Goal: Information Seeking & Learning: Learn about a topic

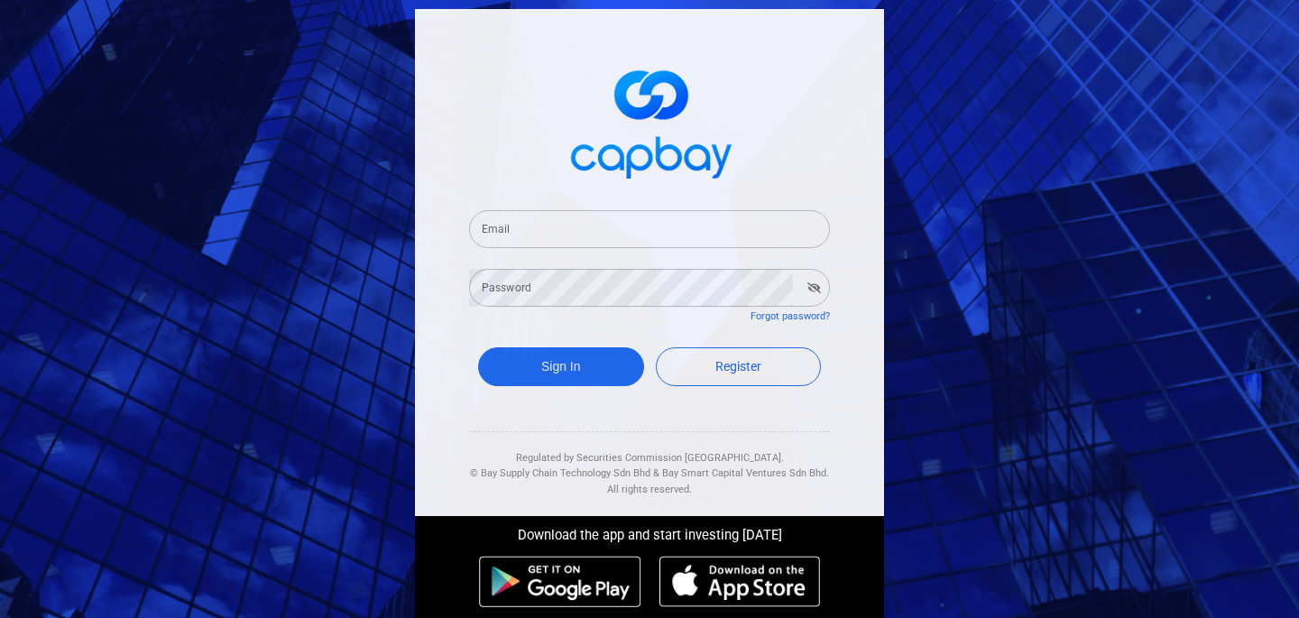
click at [492, 223] on input "Email" at bounding box center [649, 229] width 361 height 38
type input "[EMAIL_ADDRESS][DOMAIN_NAME]"
click at [575, 365] on button "Sign In" at bounding box center [561, 366] width 166 height 39
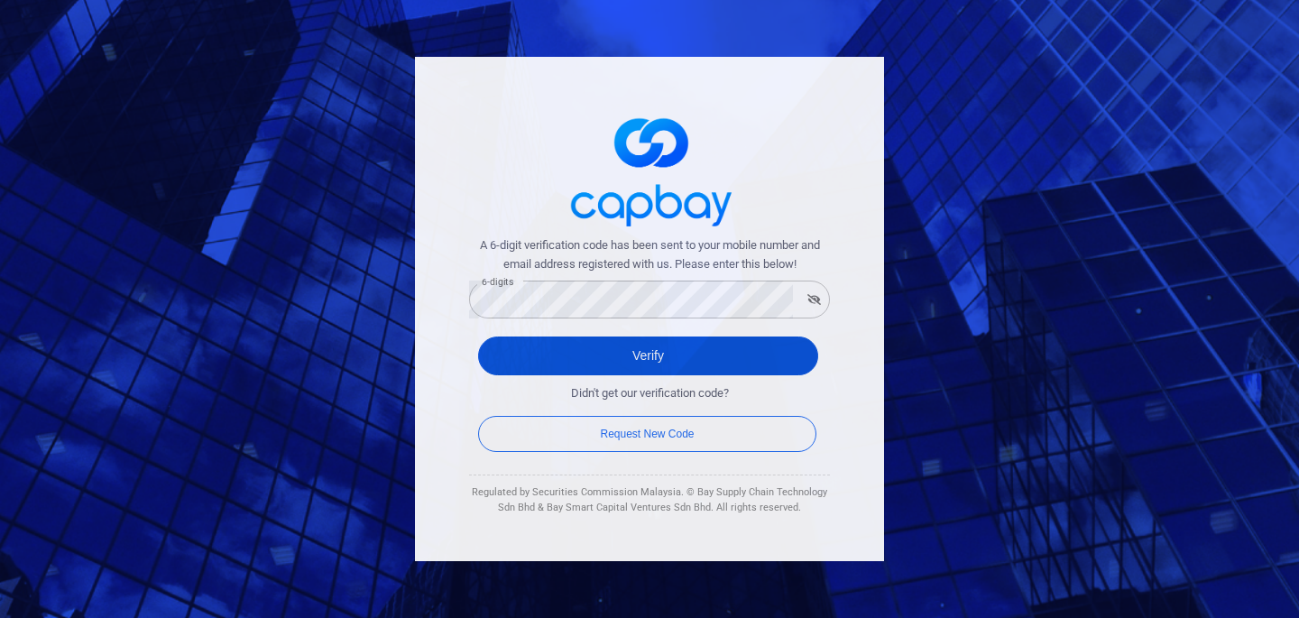
click at [600, 350] on button "Verify" at bounding box center [648, 355] width 340 height 39
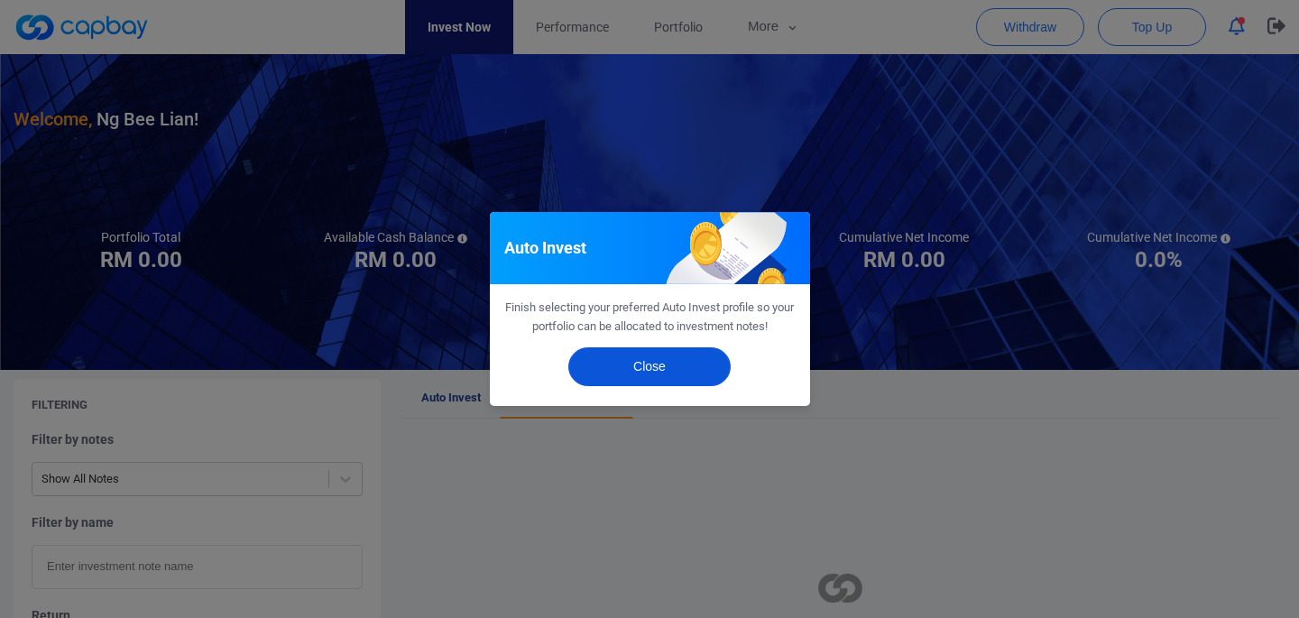
click at [640, 367] on button "Close" at bounding box center [649, 366] width 162 height 39
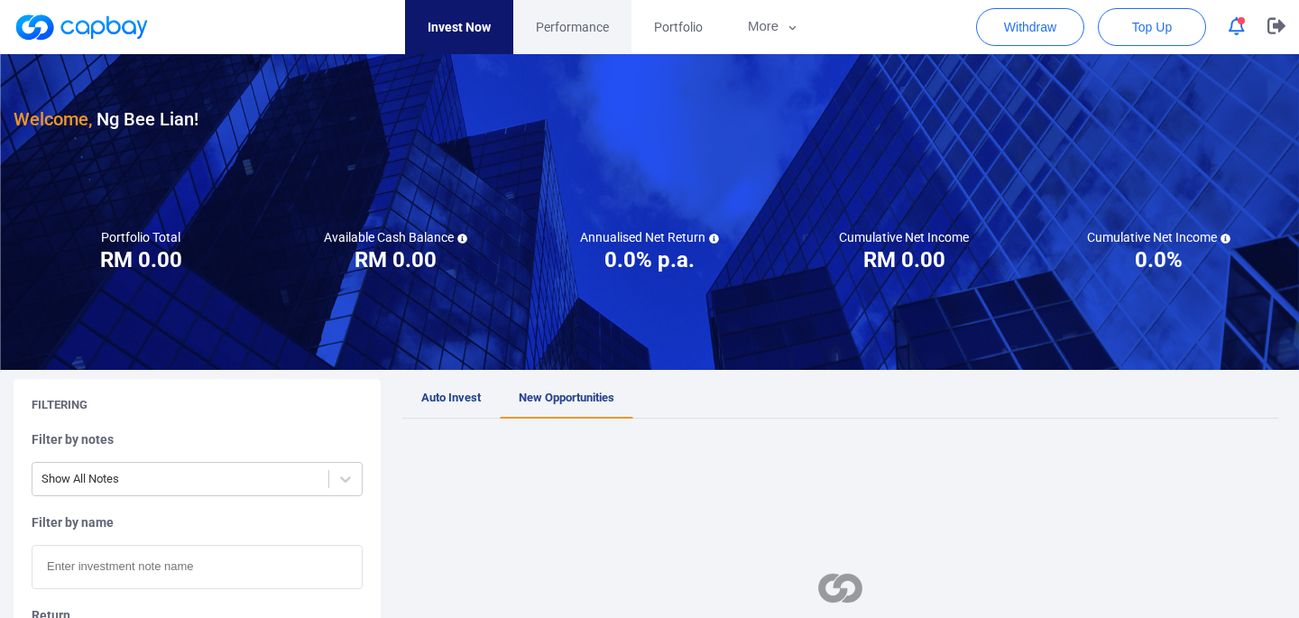
click at [579, 26] on span "Performance" at bounding box center [572, 27] width 73 height 20
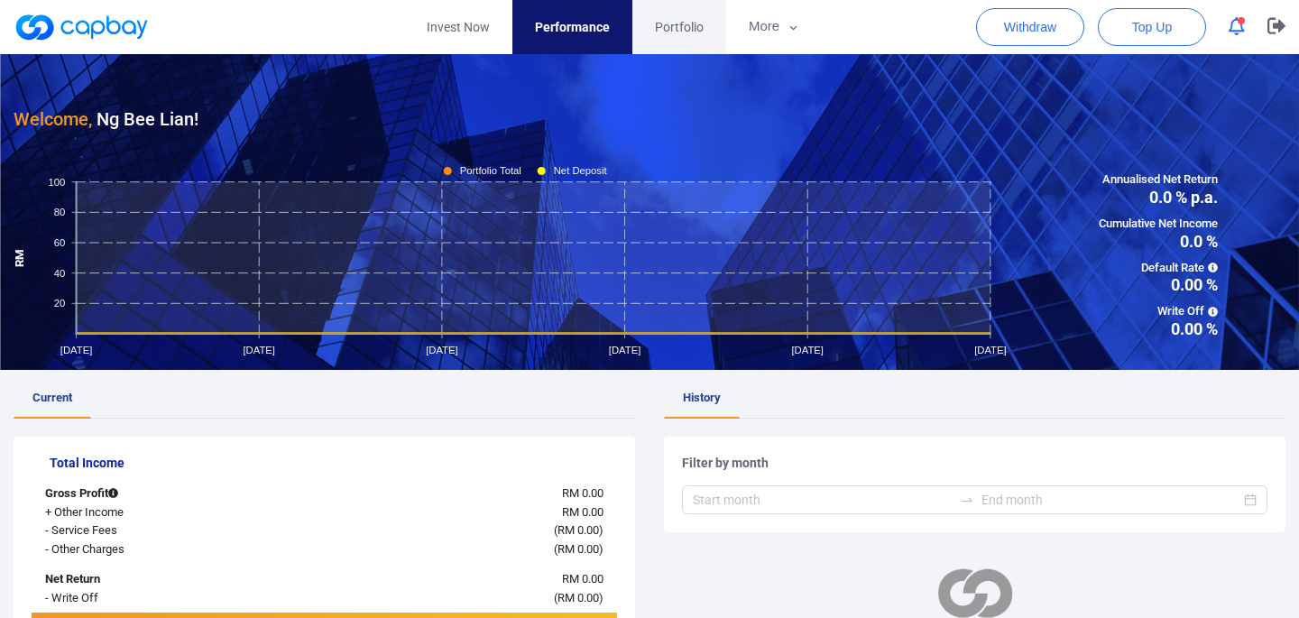
click at [687, 26] on span "Portfolio" at bounding box center [679, 27] width 49 height 20
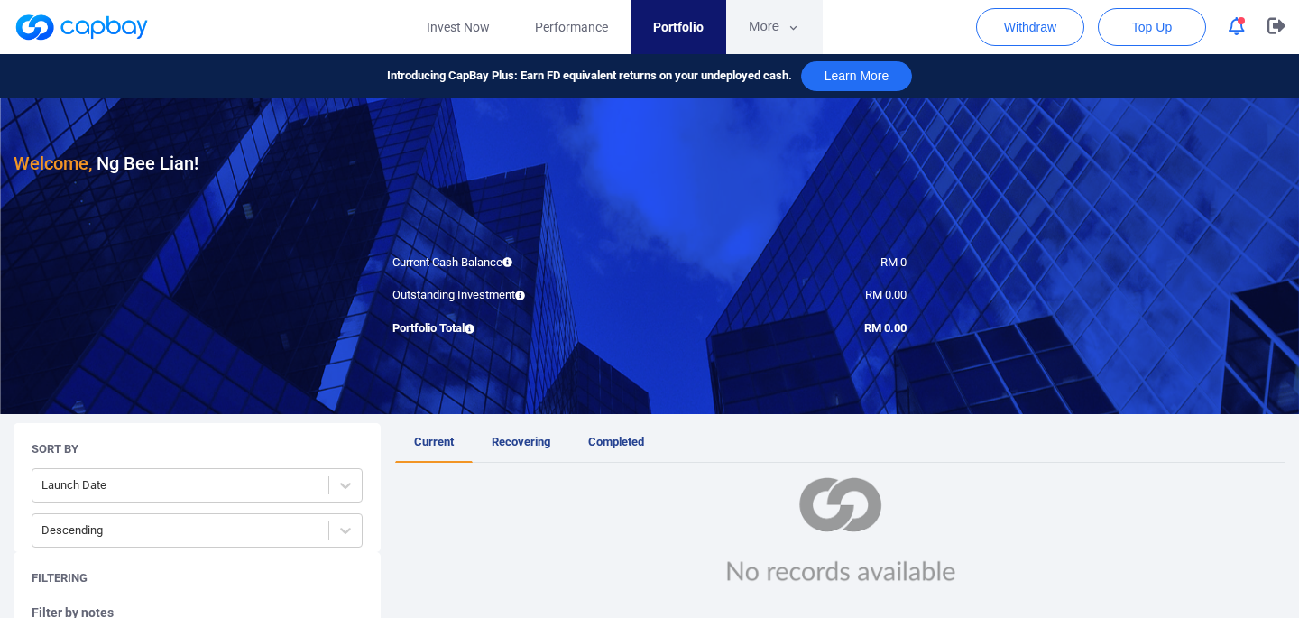
click at [771, 40] on button "More" at bounding box center [774, 27] width 96 height 54
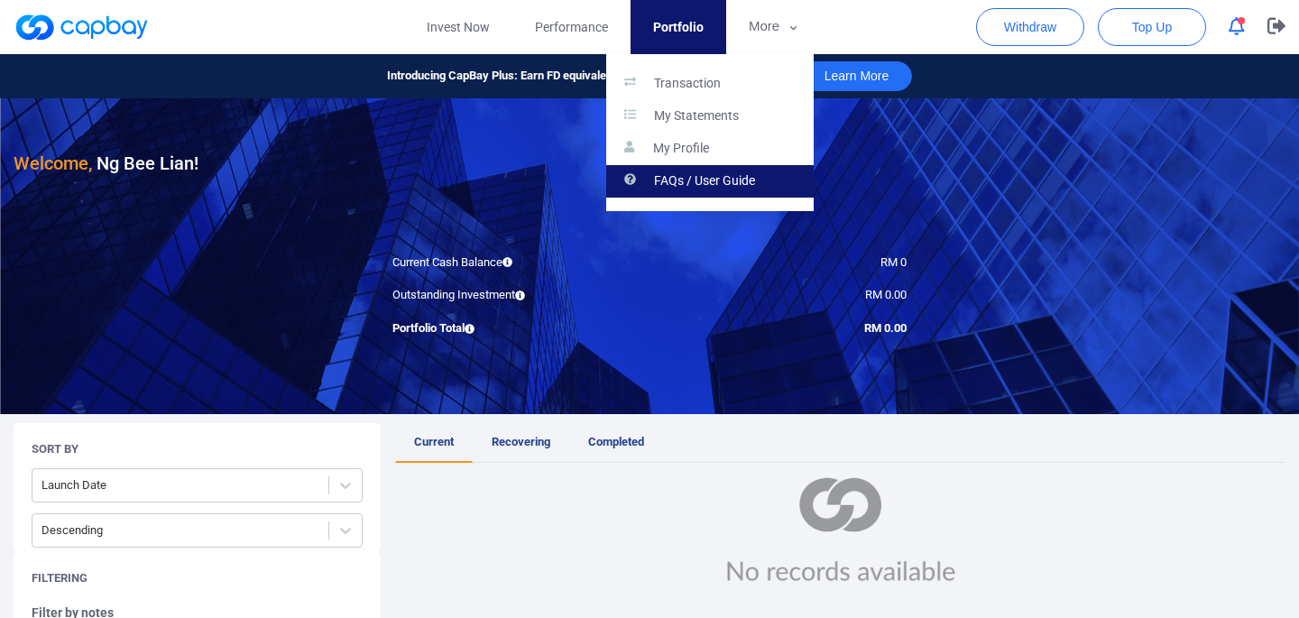
click at [648, 178] on link "FAQs / User Guide" at bounding box center [709, 181] width 207 height 32
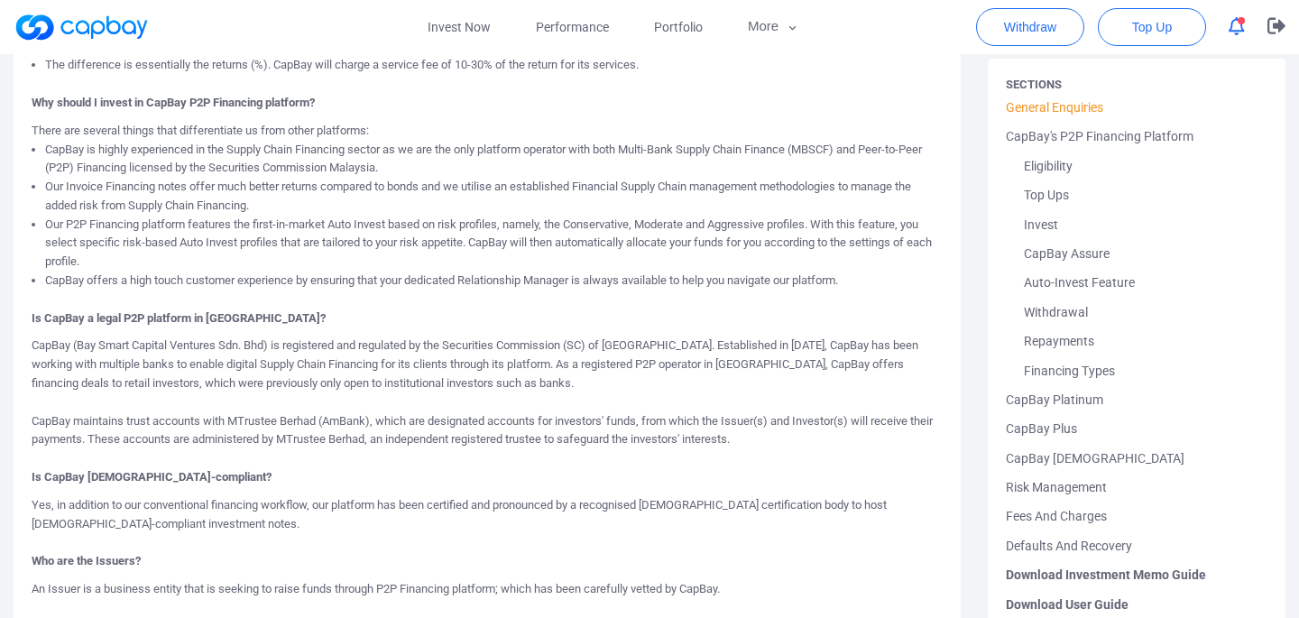
scroll to position [700, 0]
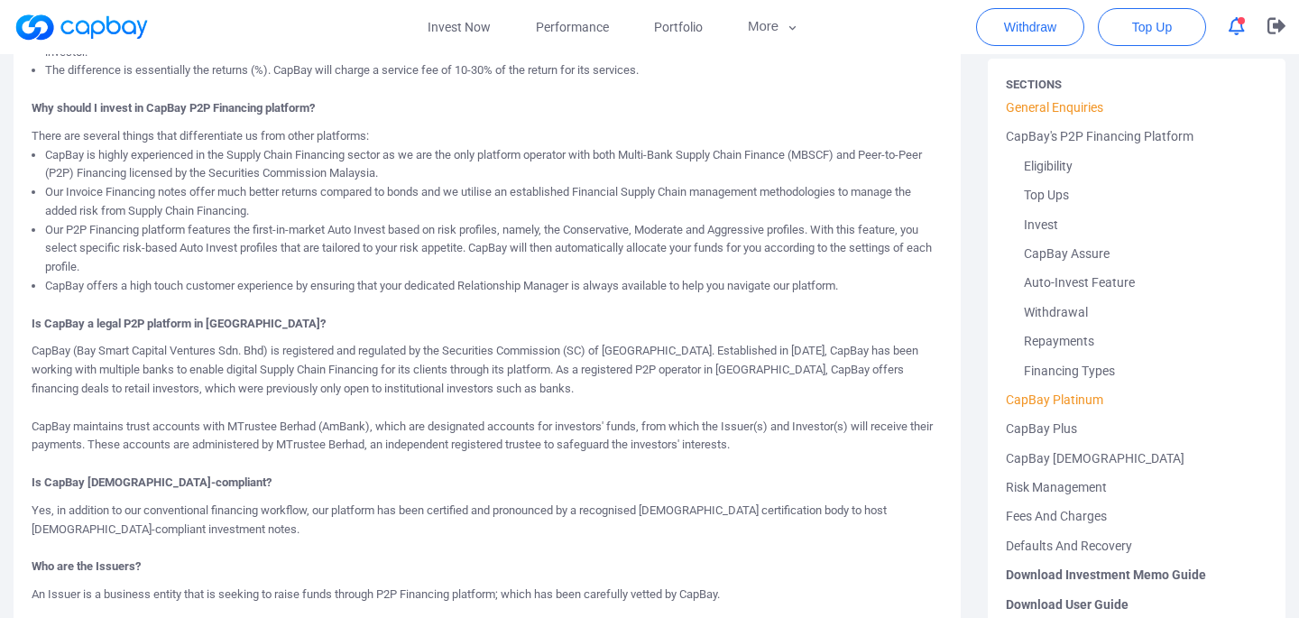
click at [1026, 399] on link "CapBay Platinum" at bounding box center [1136, 399] width 262 height 29
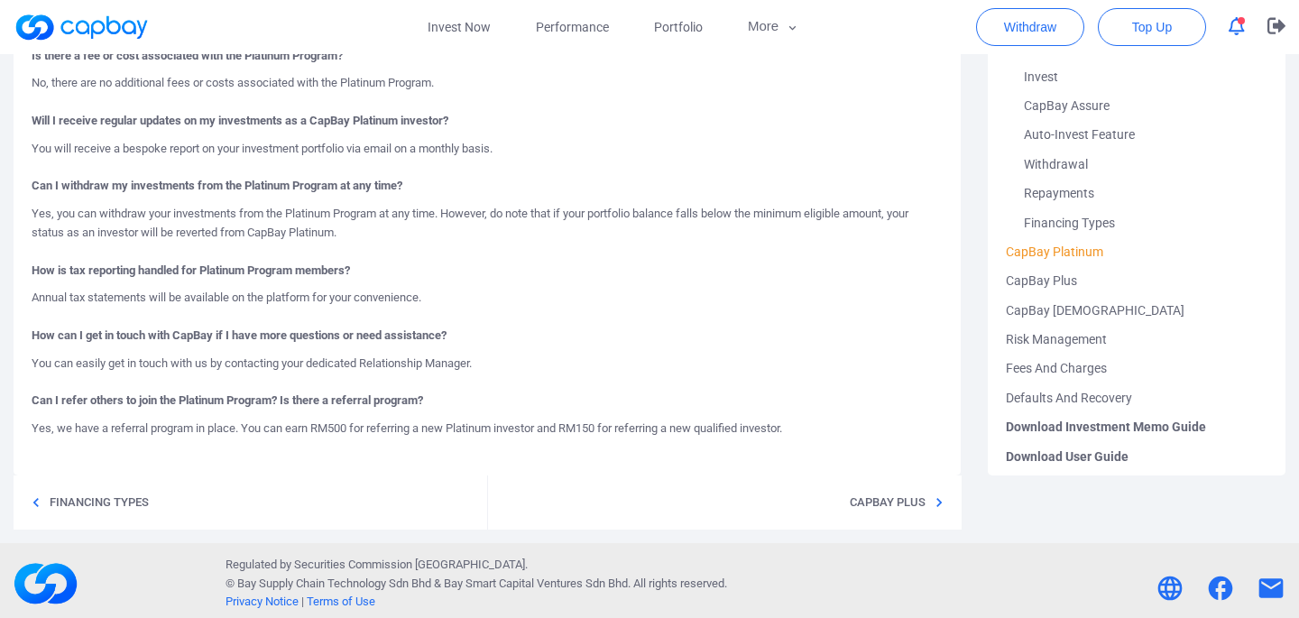
scroll to position [618, 0]
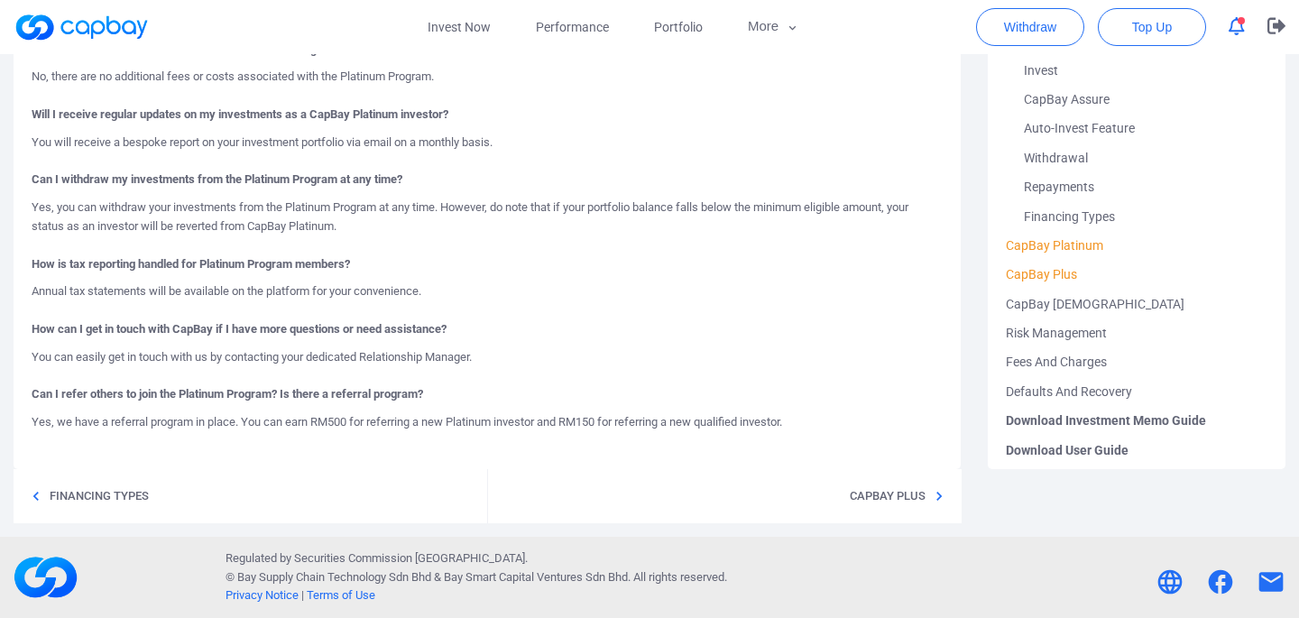
click at [1061, 272] on link "CapBay Plus" at bounding box center [1136, 274] width 262 height 29
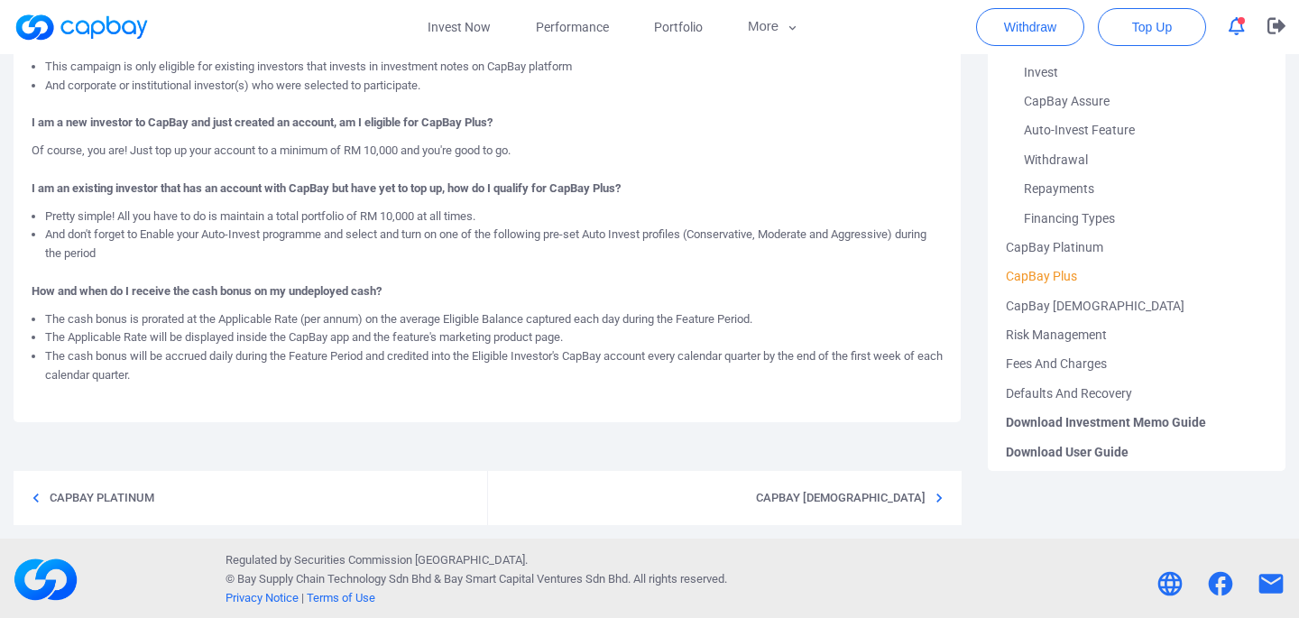
scroll to position [256, 0]
click at [1055, 303] on link "CapBay [DEMOGRAPHIC_DATA]" at bounding box center [1136, 303] width 262 height 29
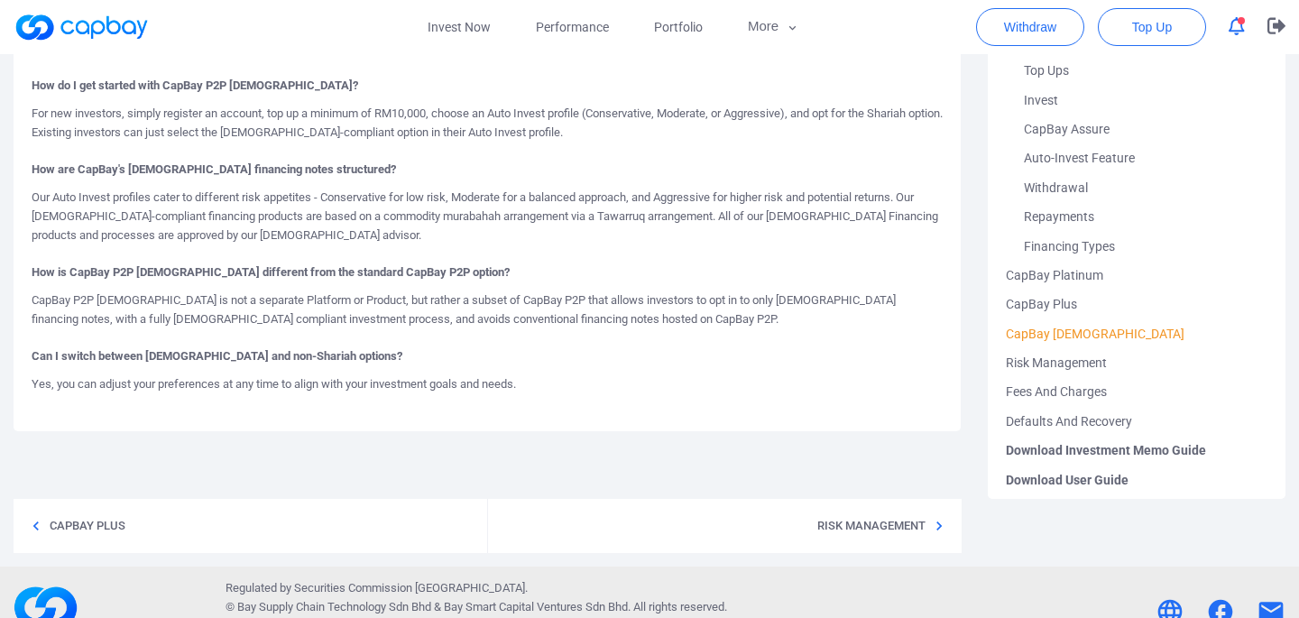
scroll to position [256, 0]
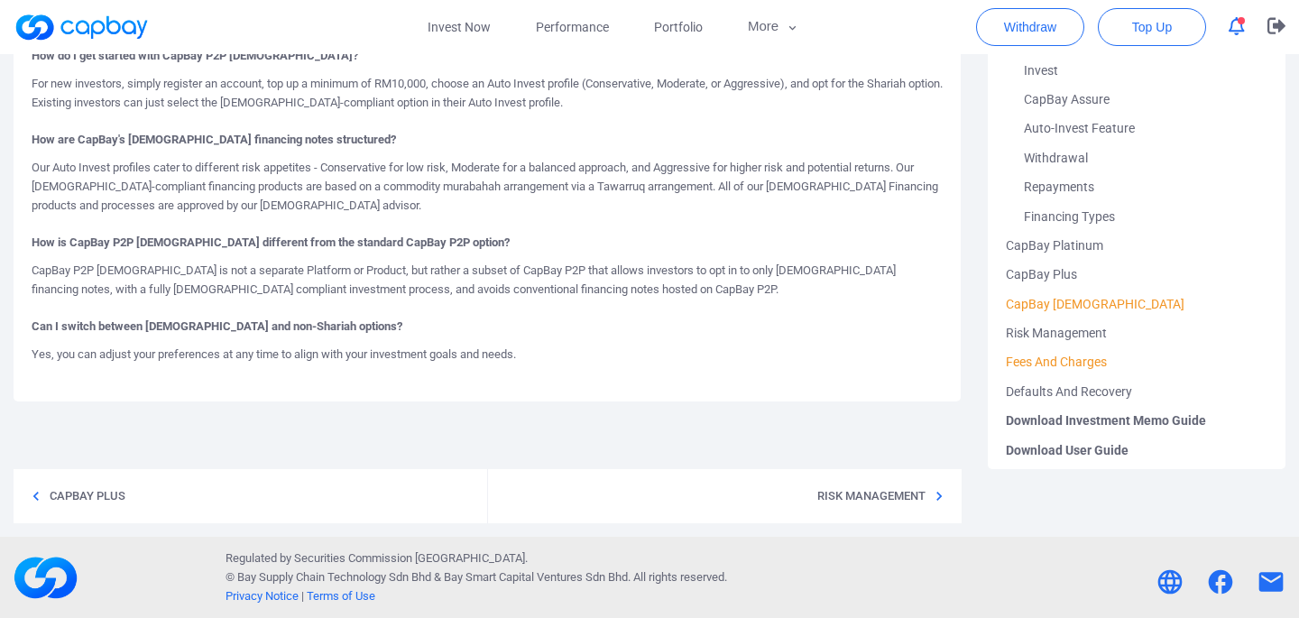
click at [1056, 360] on link "Fees And Charges" at bounding box center [1136, 361] width 262 height 29
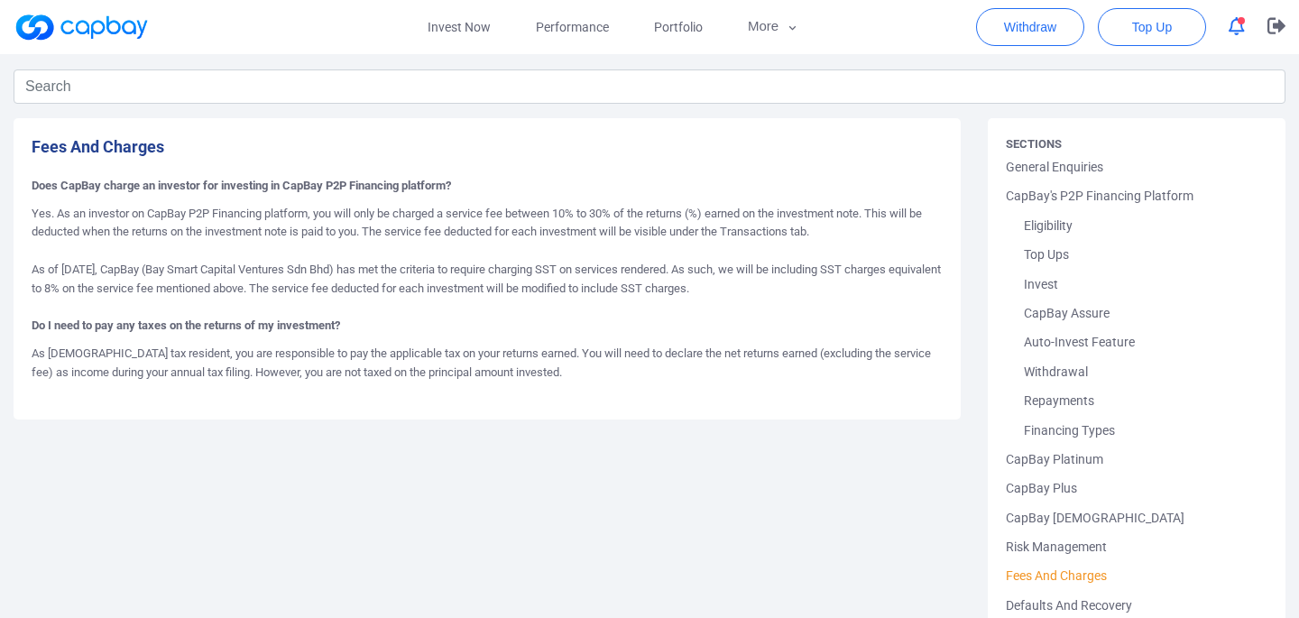
scroll to position [44, 0]
click at [1063, 395] on link "Repayments" at bounding box center [1136, 398] width 262 height 29
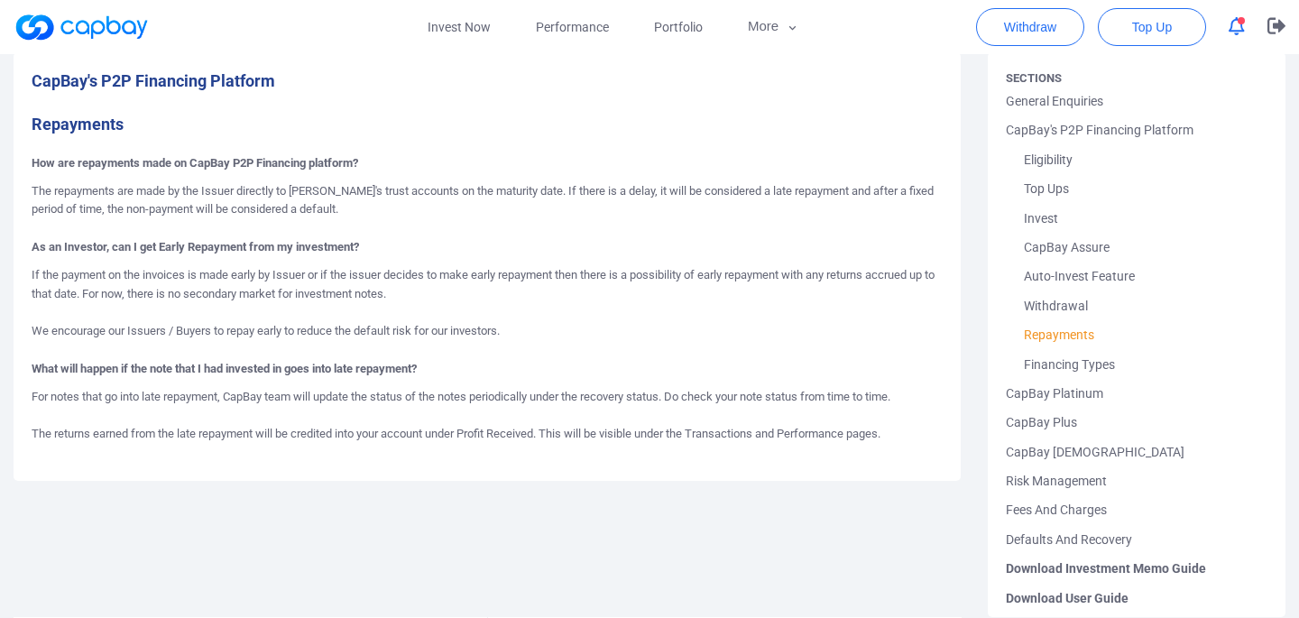
scroll to position [112, 0]
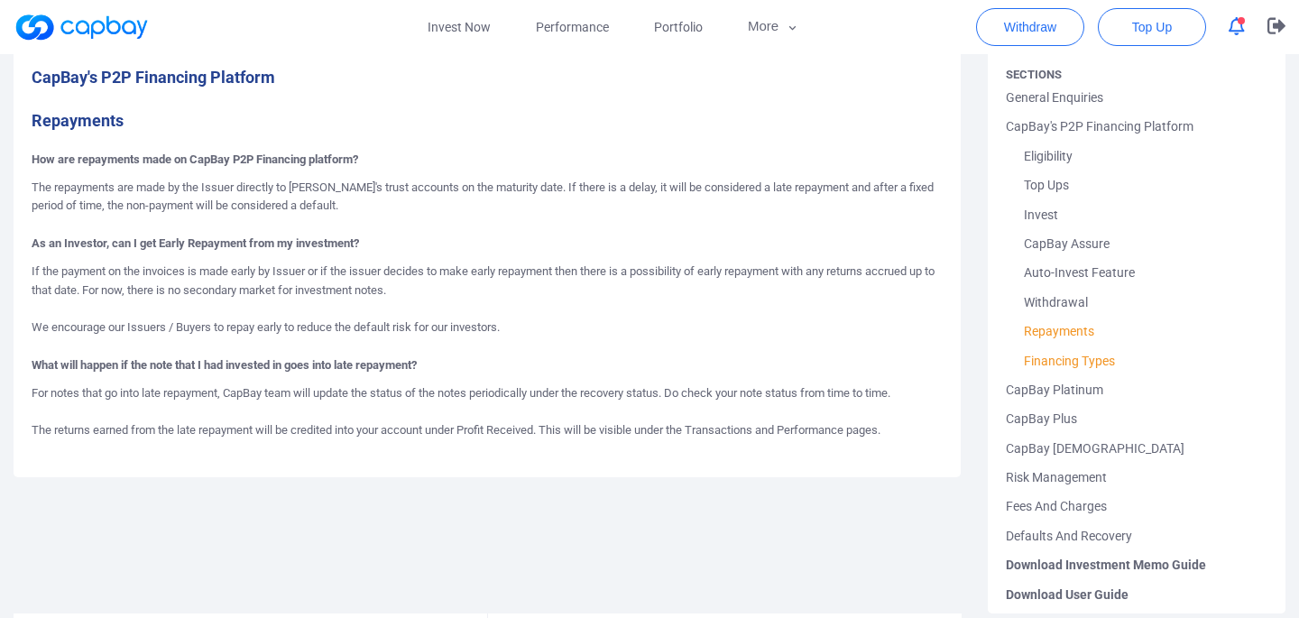
click at [1038, 352] on link "Financing Types" at bounding box center [1136, 360] width 262 height 29
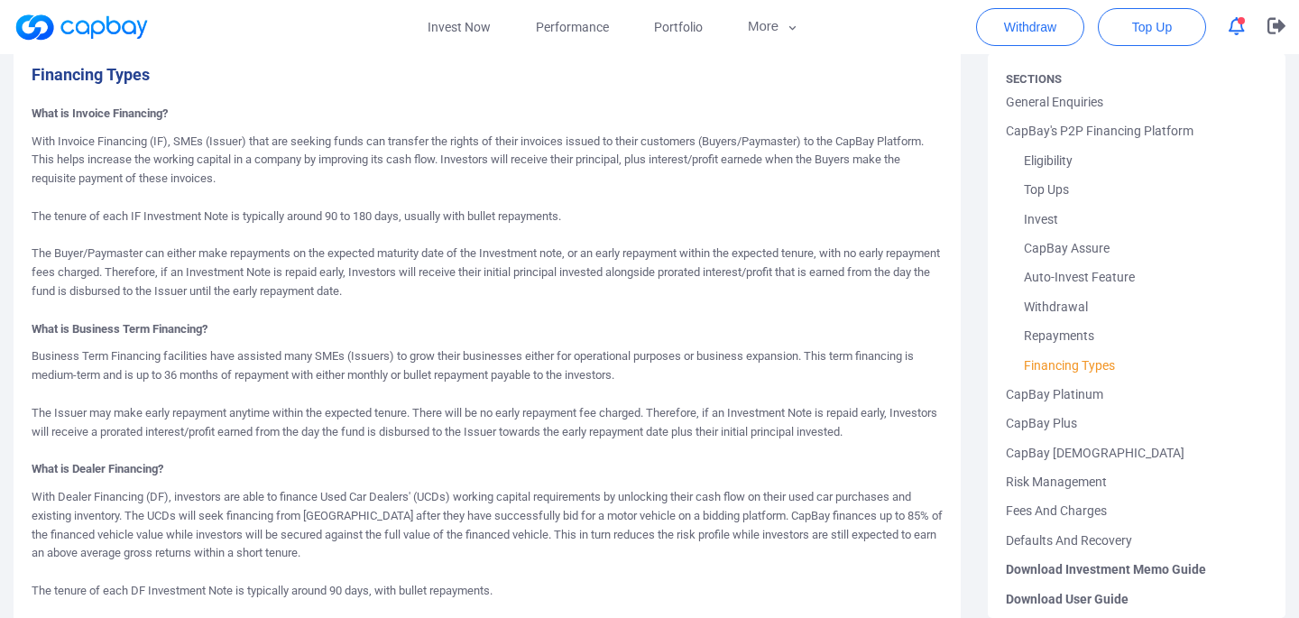
scroll to position [159, 0]
click at [414, 299] on p "With Invoice Financing (IF), SMEs (Issuer) that are seeking funds can transfer …" at bounding box center [487, 226] width 911 height 188
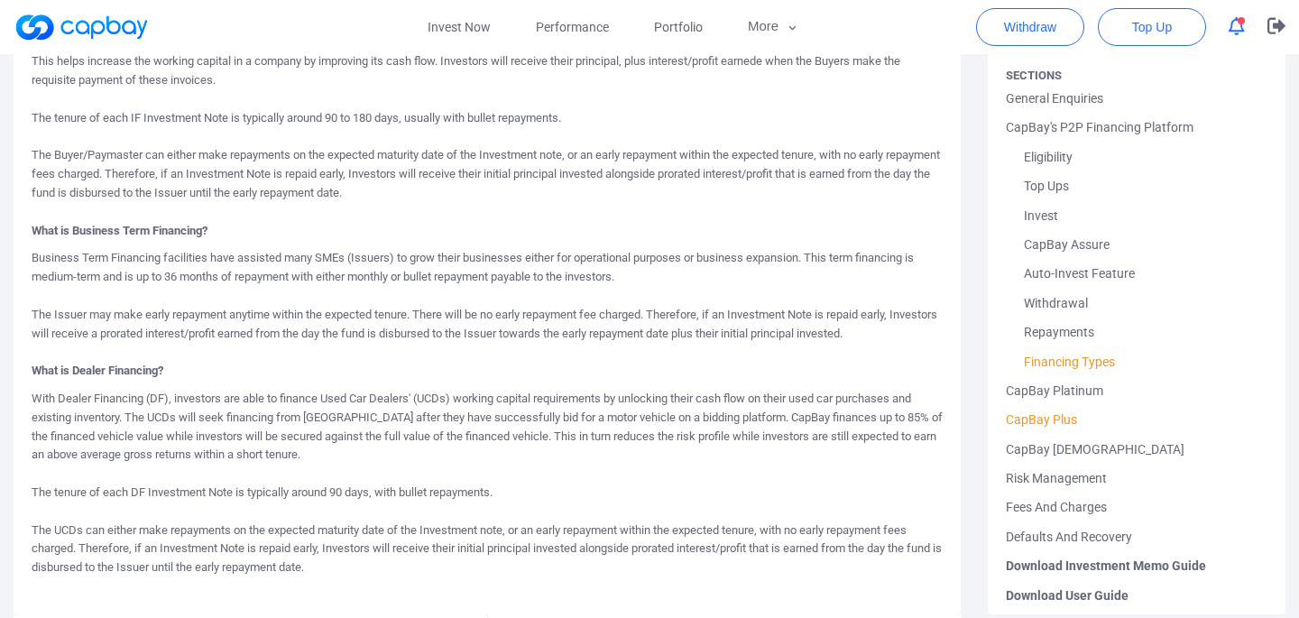
scroll to position [254, 0]
click at [1063, 304] on link "Withdrawal" at bounding box center [1136, 304] width 262 height 29
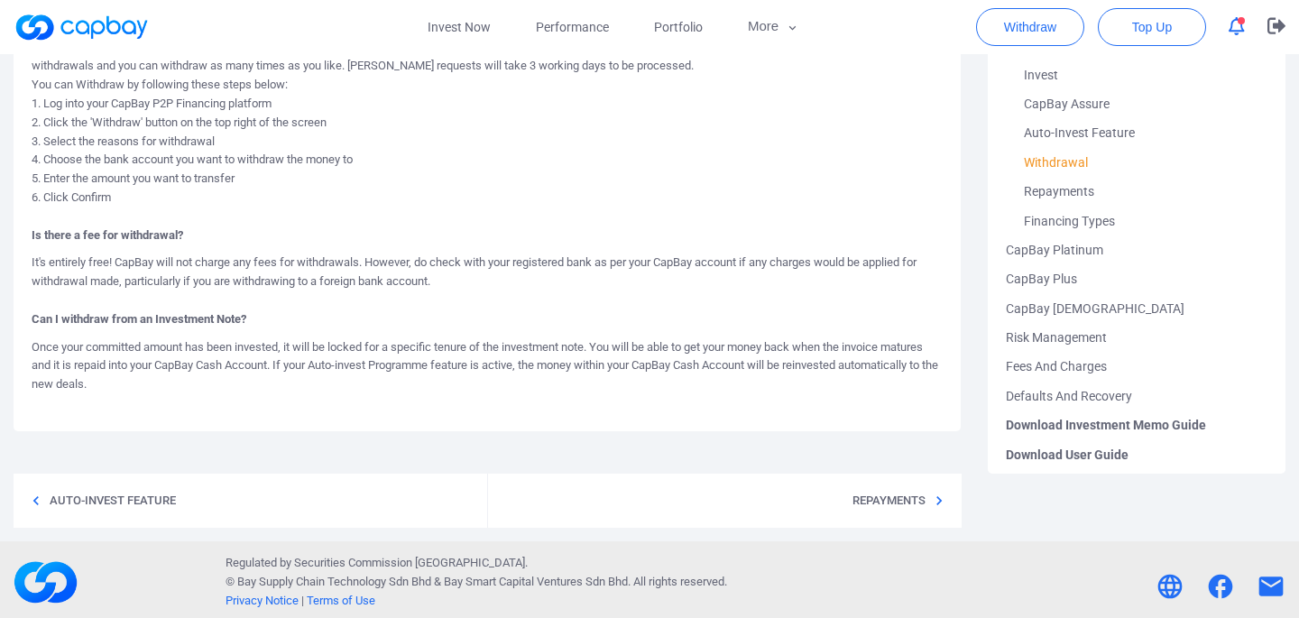
scroll to position [256, 0]
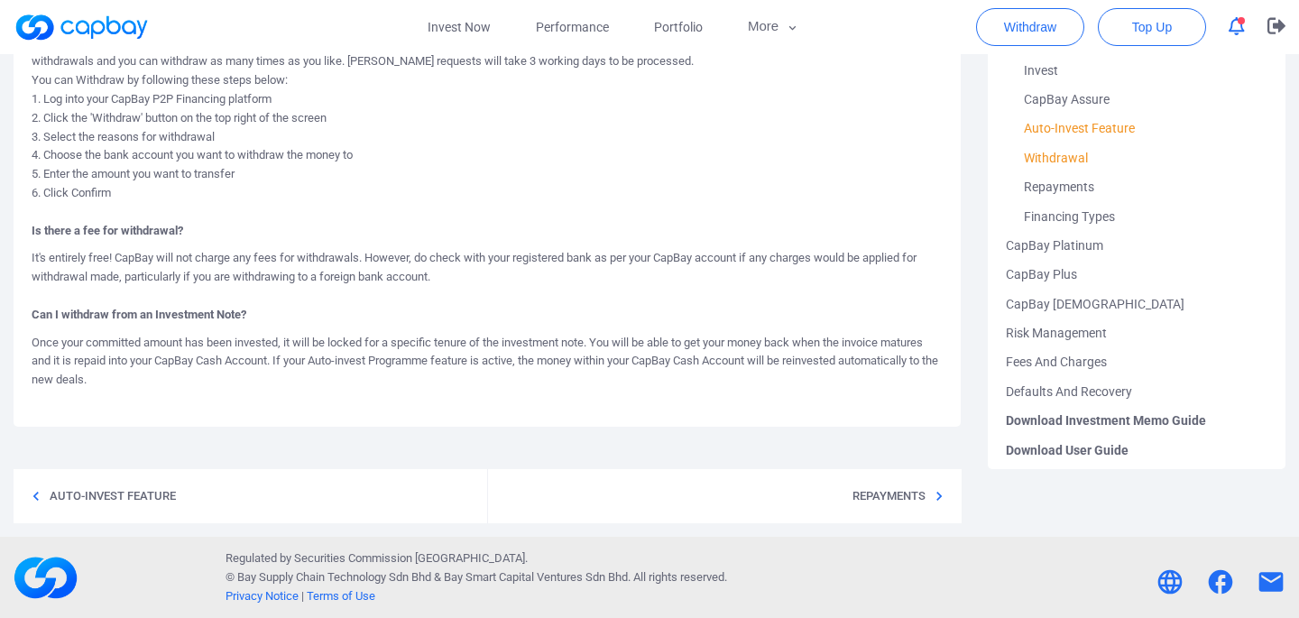
click at [1076, 121] on link "Auto-Invest Feature" at bounding box center [1136, 128] width 262 height 29
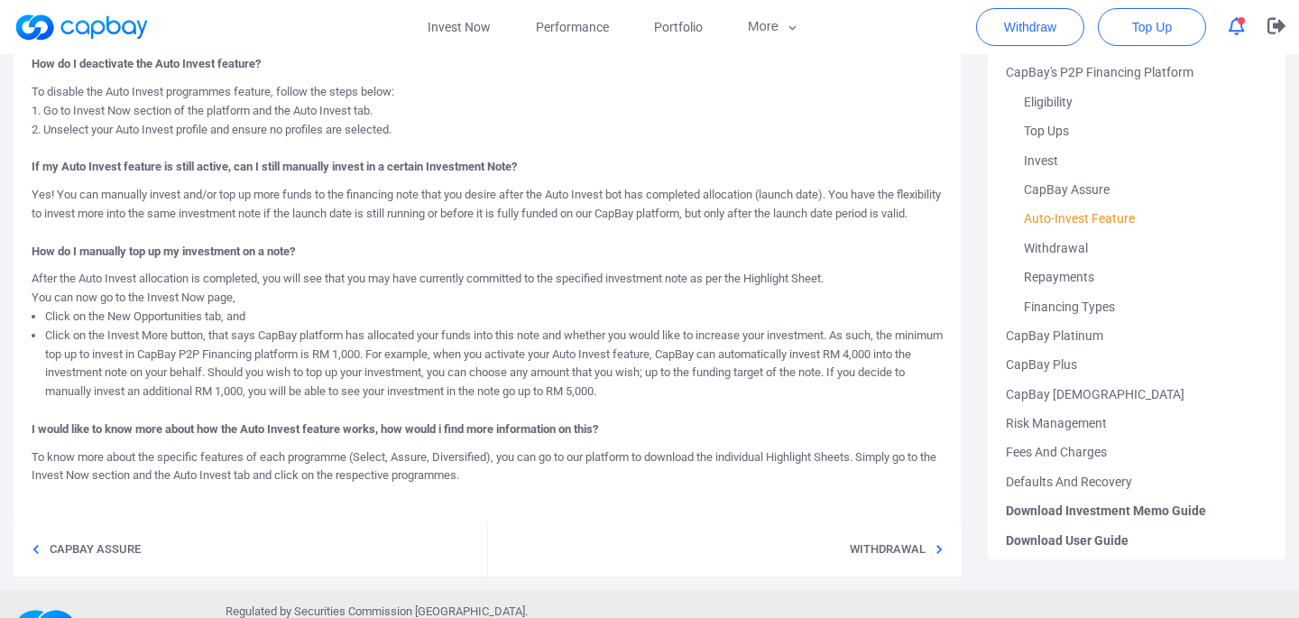
scroll to position [1135, 0]
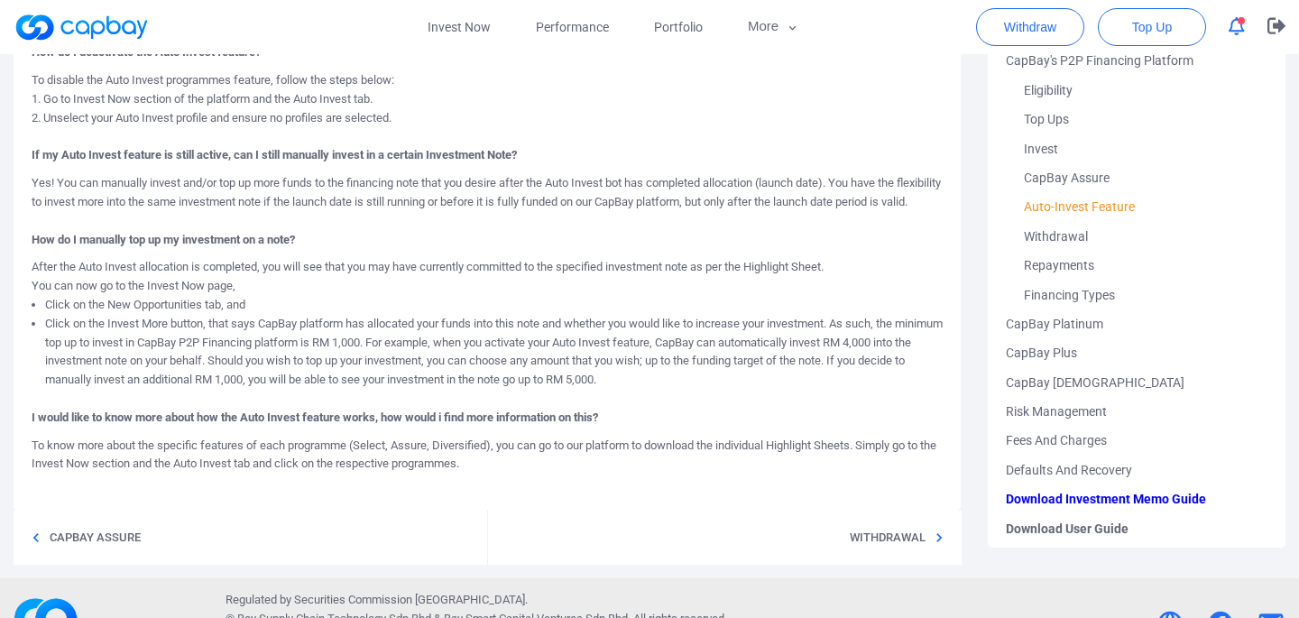
click at [1026, 503] on span "Download Investment Memo Guide" at bounding box center [1136, 498] width 262 height 29
click at [1019, 525] on span "Download User Guide" at bounding box center [1136, 528] width 262 height 29
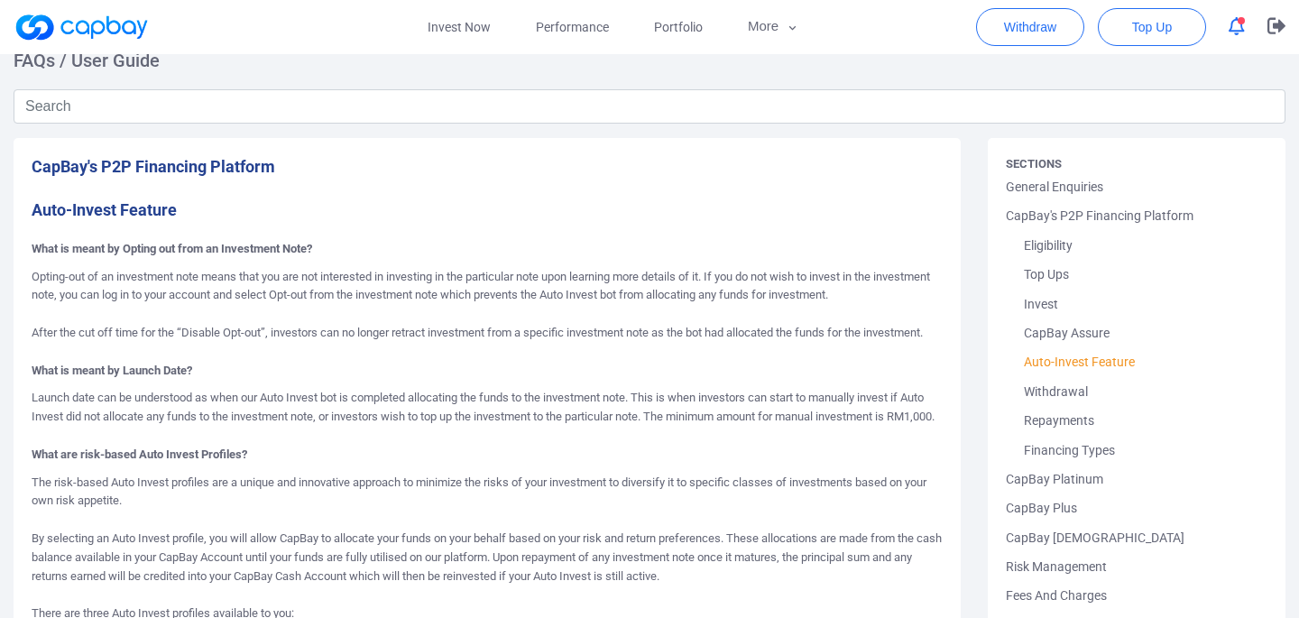
scroll to position [0, 0]
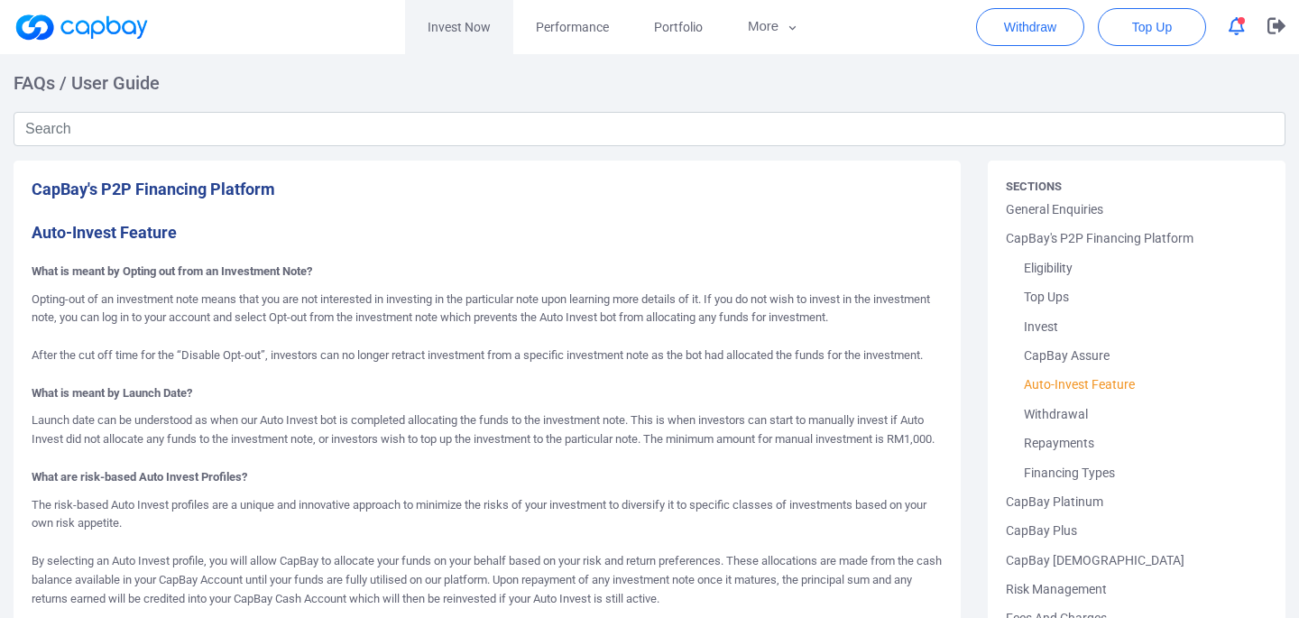
click at [470, 26] on link "Invest Now" at bounding box center [459, 27] width 108 height 54
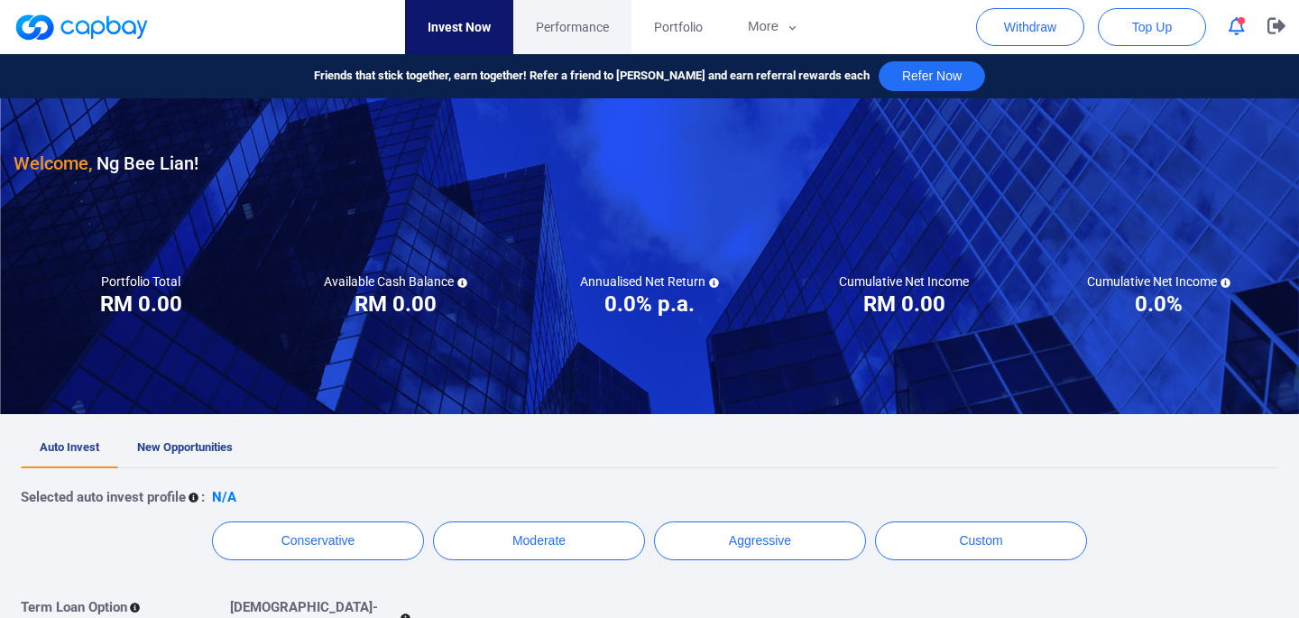
click at [592, 21] on span "Performance" at bounding box center [572, 27] width 73 height 20
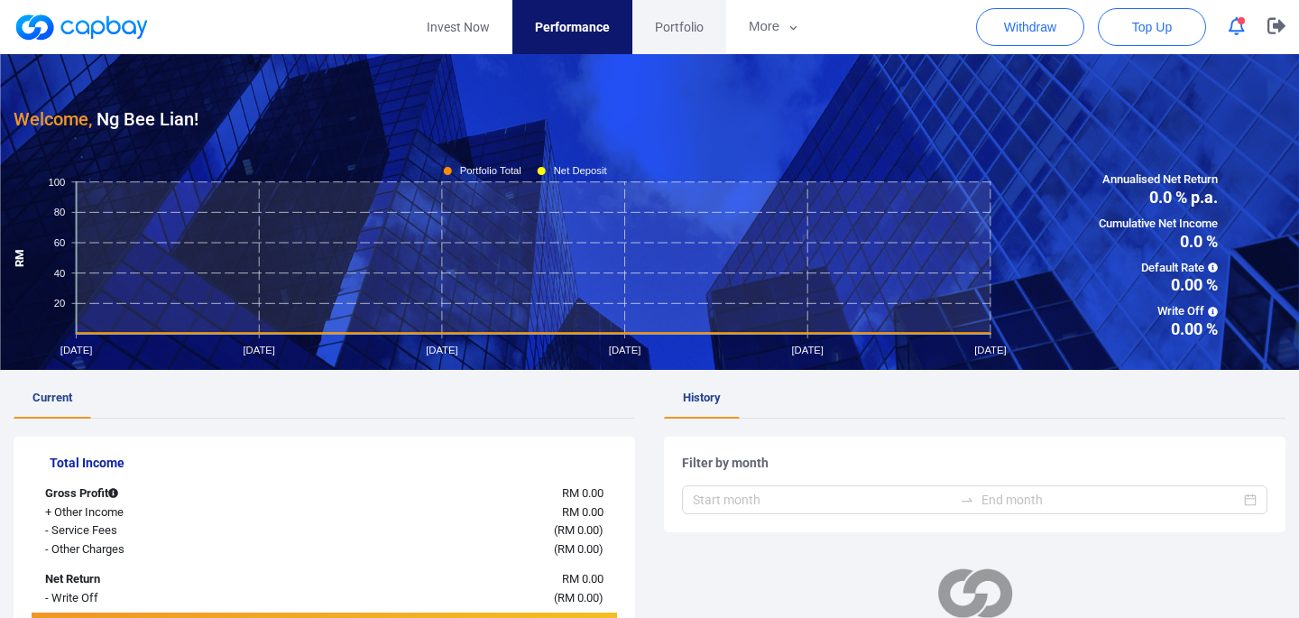
click at [676, 21] on span "Portfolio" at bounding box center [679, 27] width 49 height 20
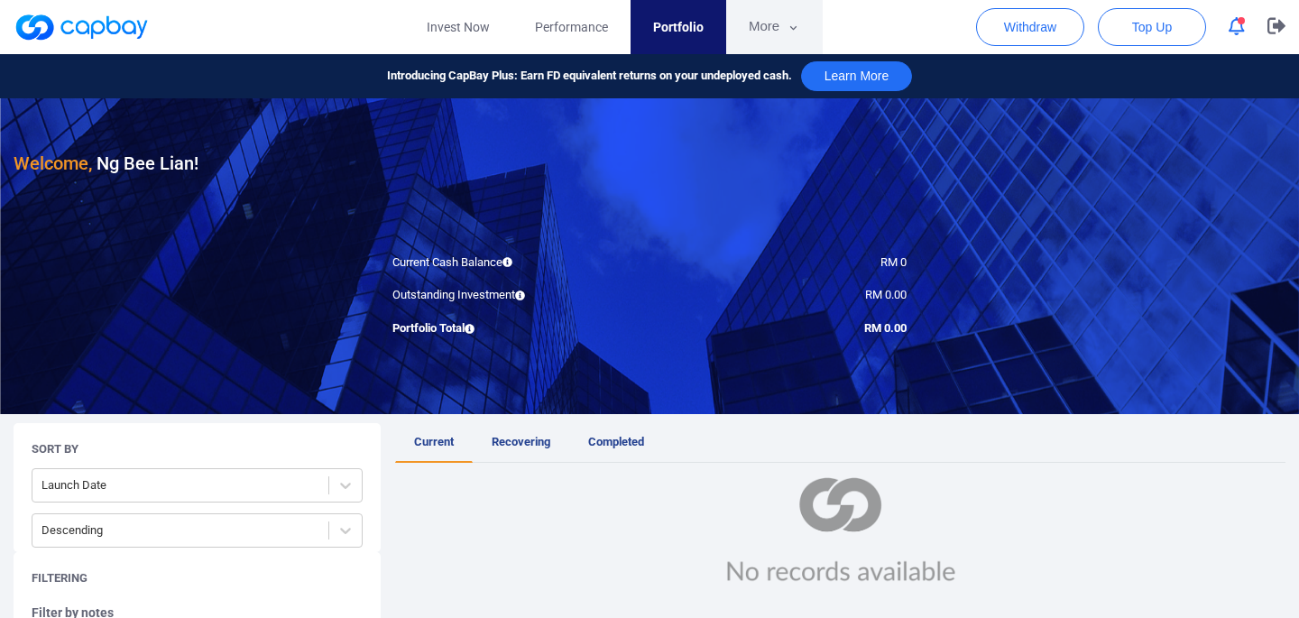
click at [765, 22] on button "More" at bounding box center [774, 27] width 96 height 54
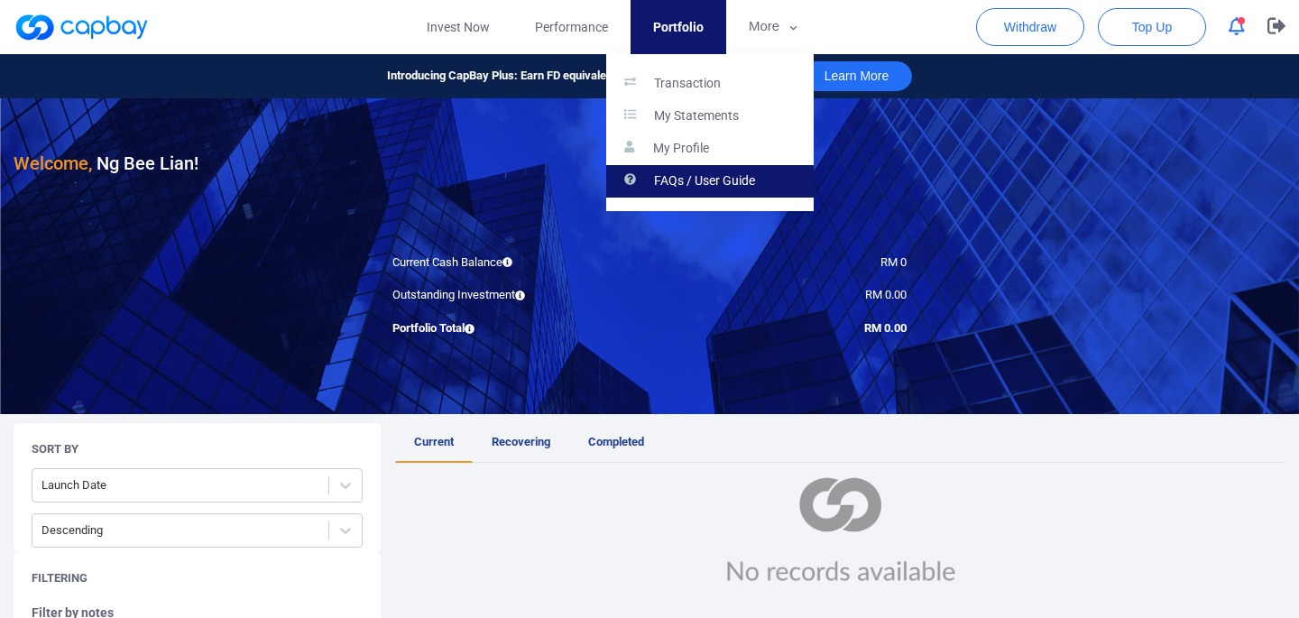
click at [658, 178] on p "FAQs / User Guide" at bounding box center [704, 181] width 101 height 16
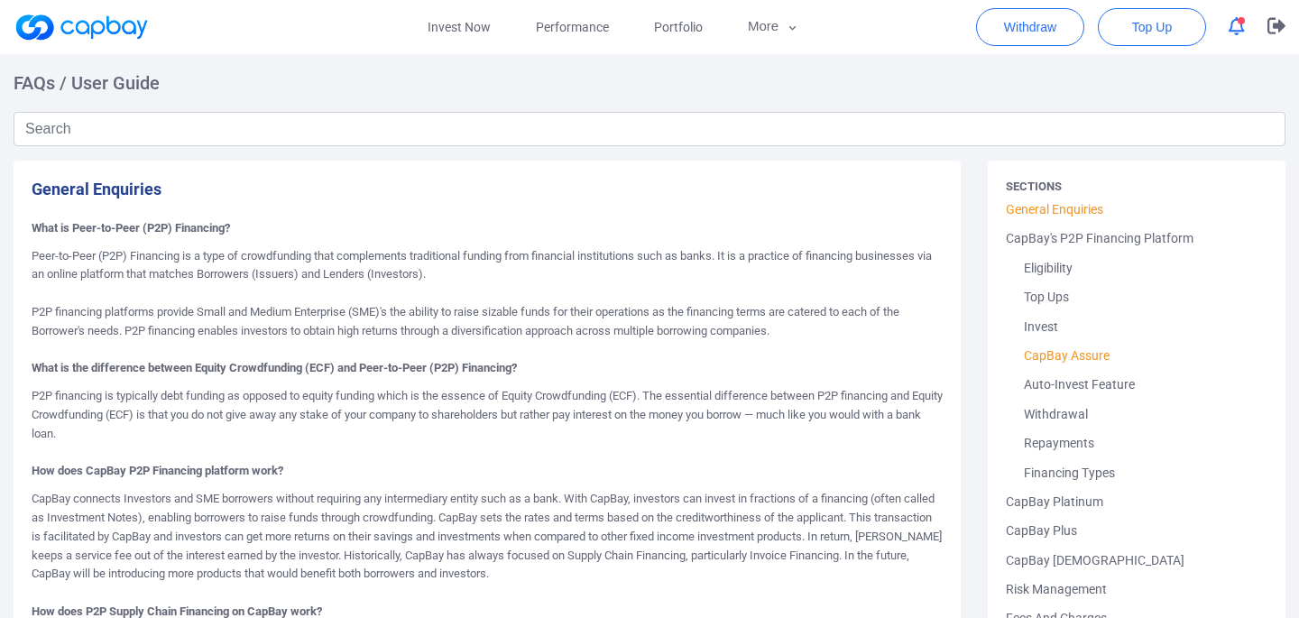
click at [1051, 358] on link "CapBay Assure" at bounding box center [1136, 355] width 262 height 29
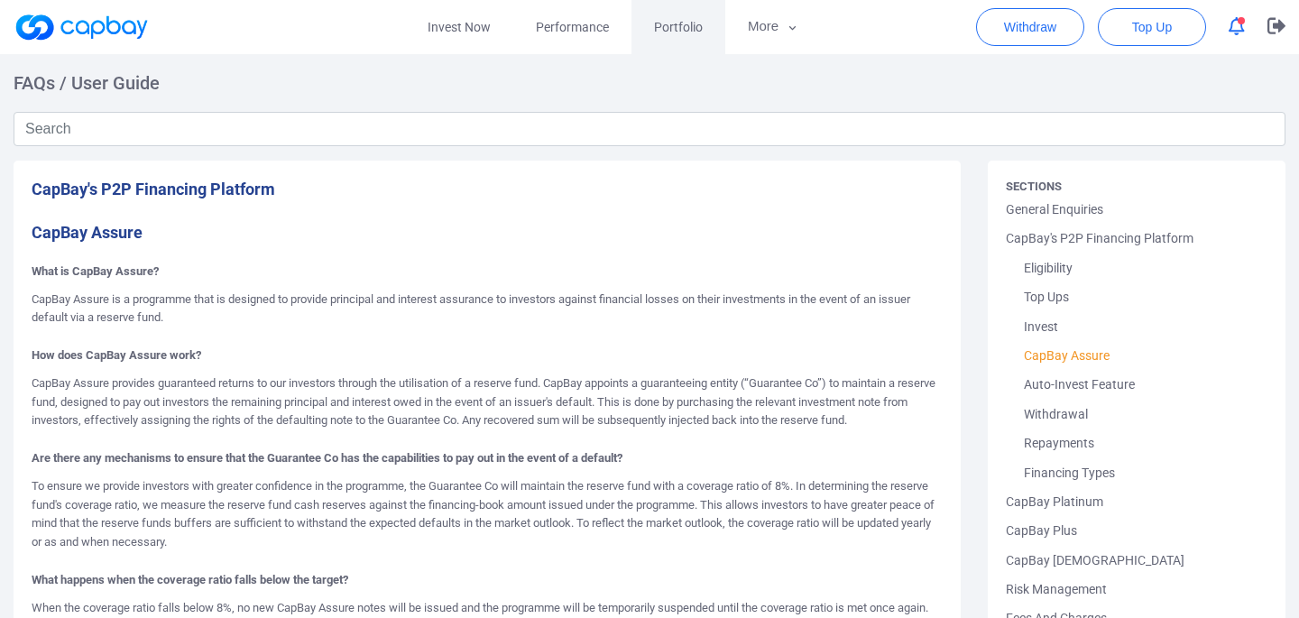
click at [692, 41] on link "Portfolio" at bounding box center [678, 27] width 94 height 54
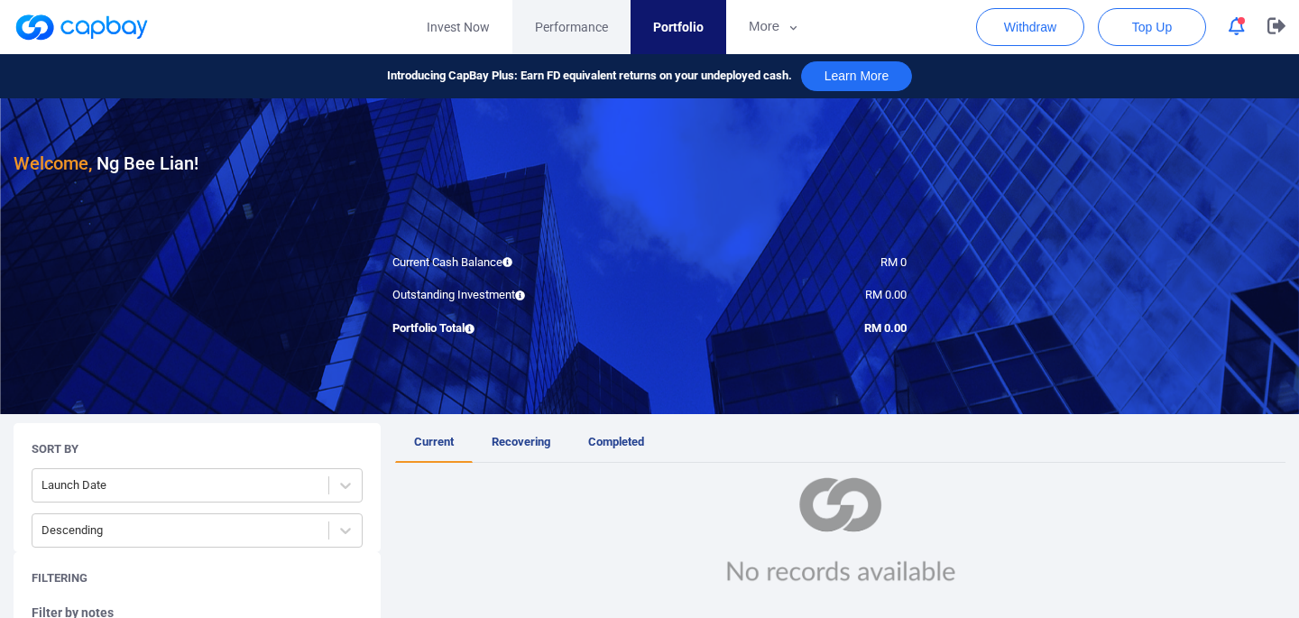
click at [588, 50] on link "Performance" at bounding box center [571, 27] width 118 height 54
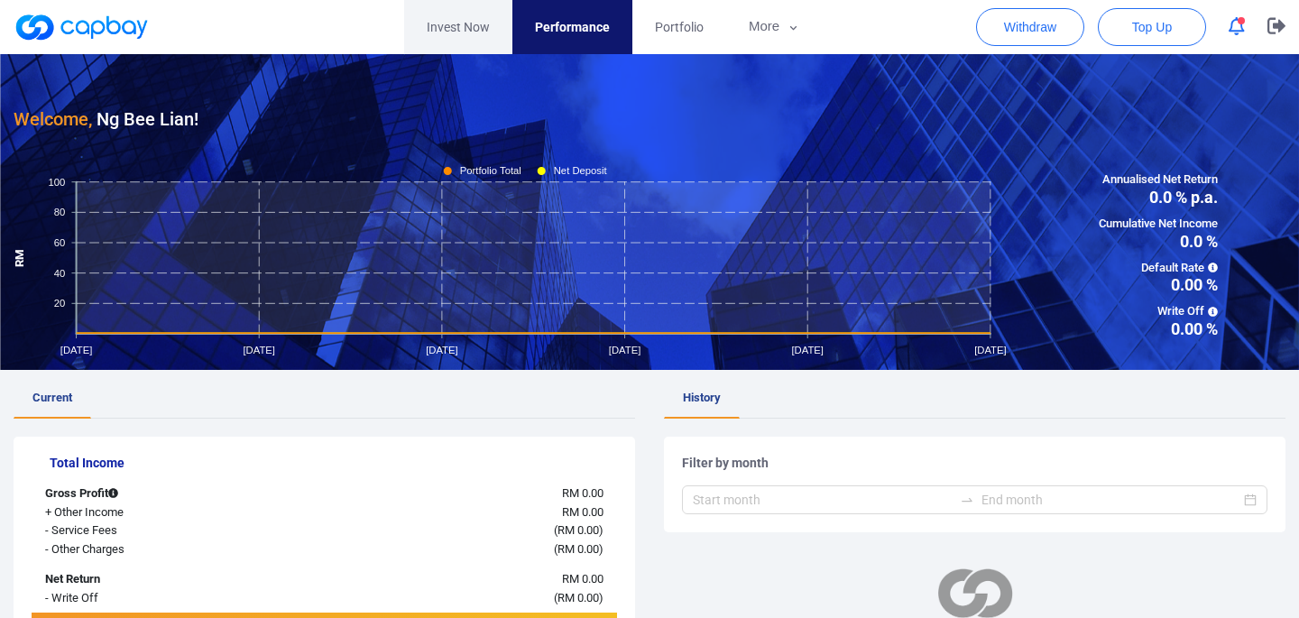
click at [465, 30] on link "Invest Now" at bounding box center [458, 27] width 108 height 54
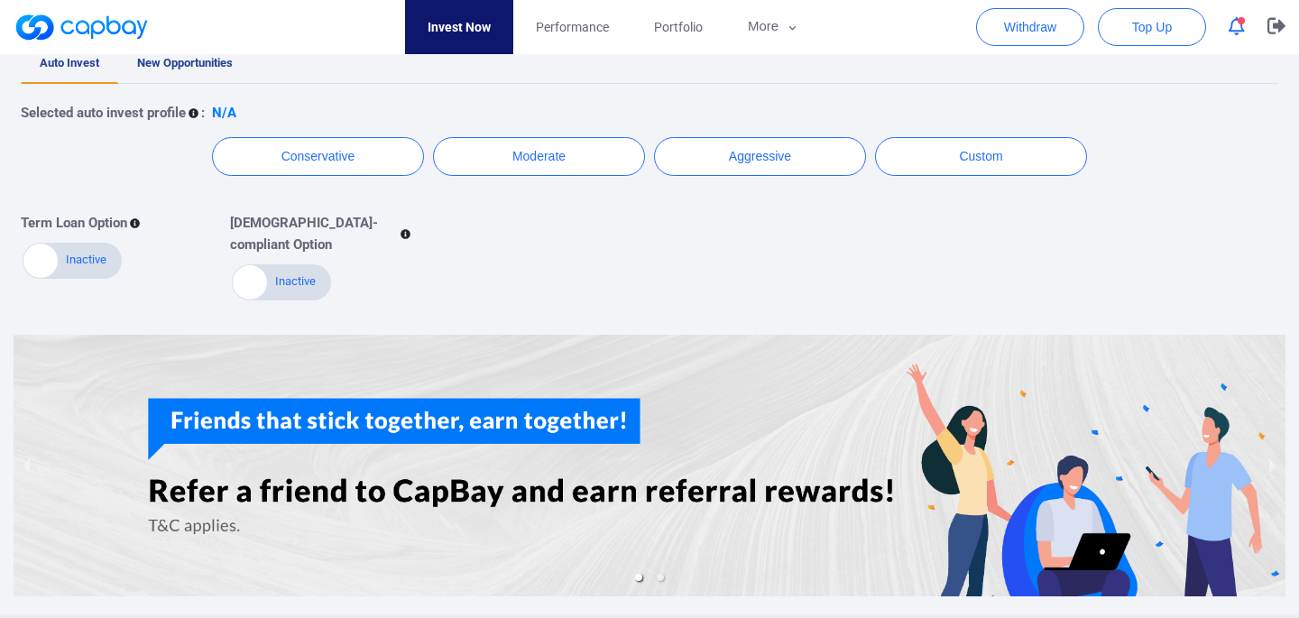
scroll to position [440, 0]
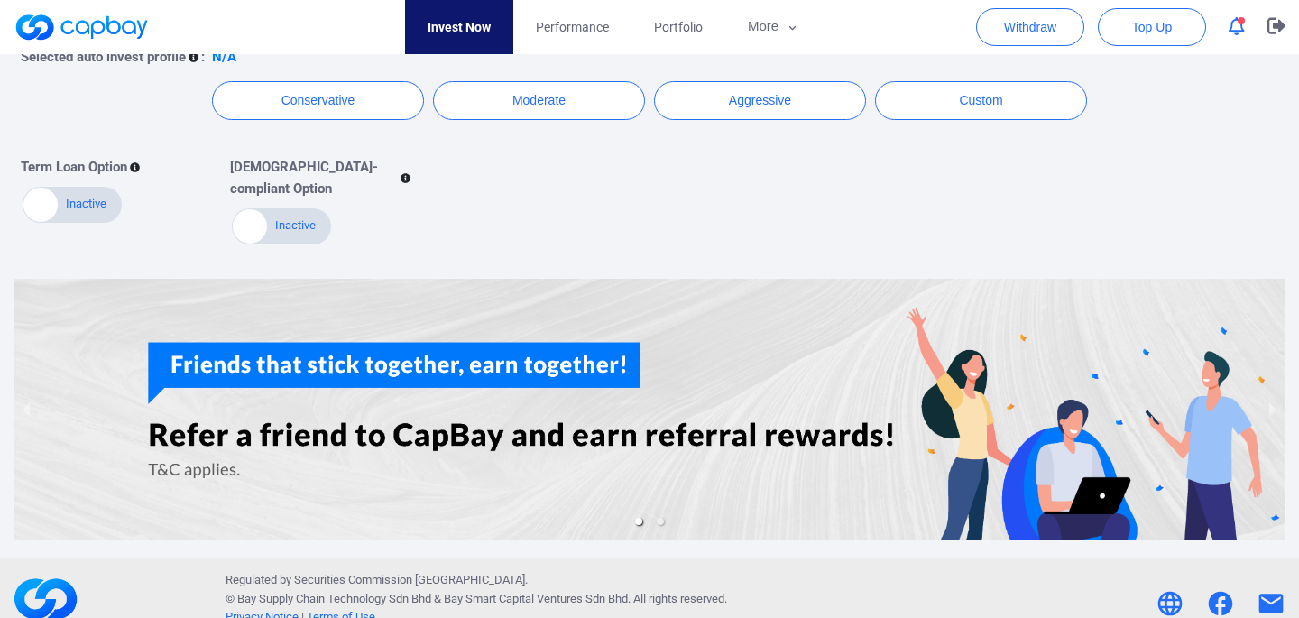
click at [969, 121] on div "Selected auto invest profile : N/A Conservative Moderate Aggressive Custom Term…" at bounding box center [649, 137] width 1257 height 218
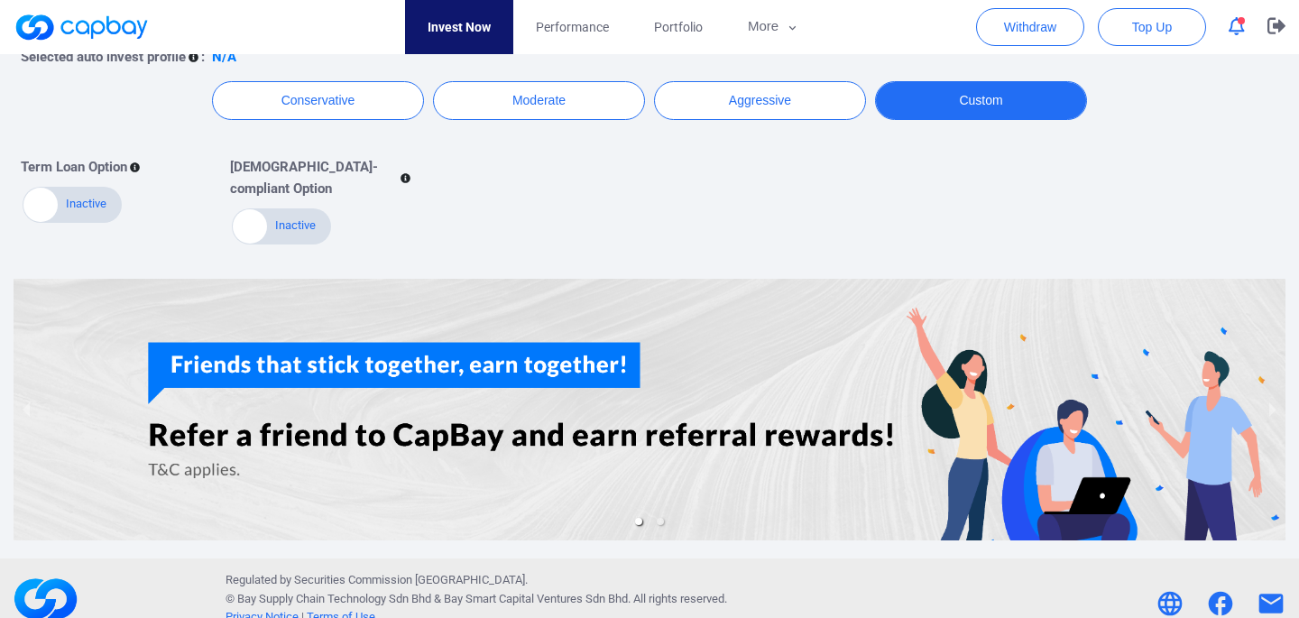
click at [971, 110] on button "Custom" at bounding box center [981, 100] width 212 height 39
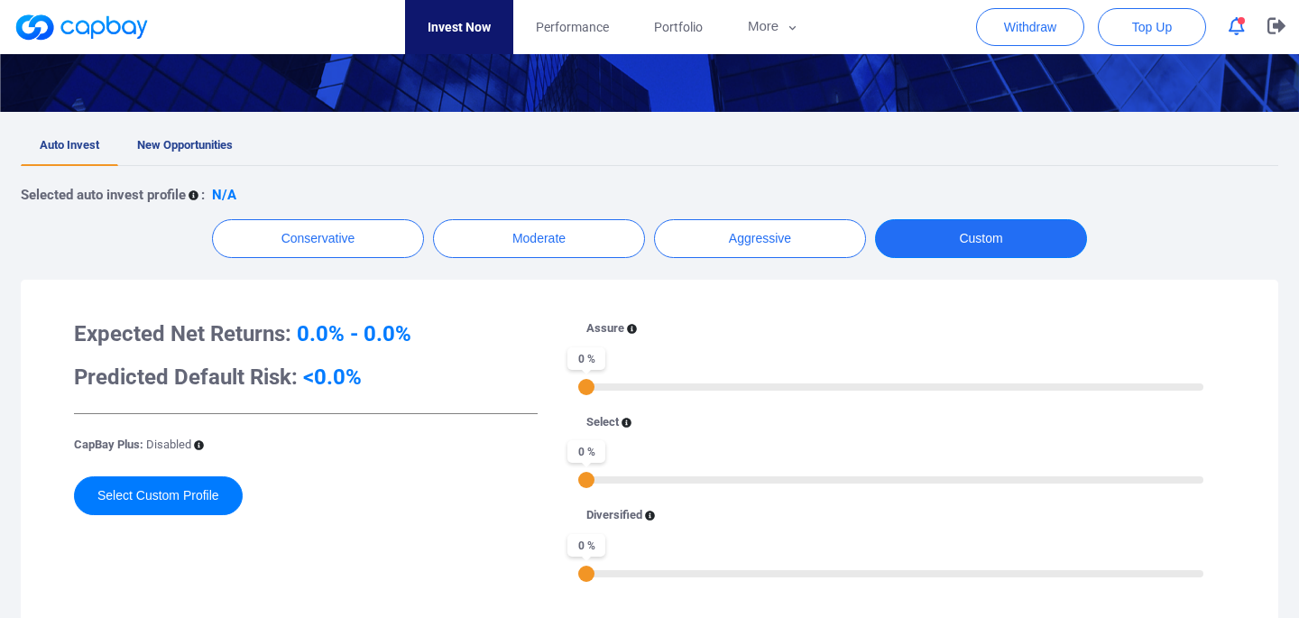
scroll to position [274, 0]
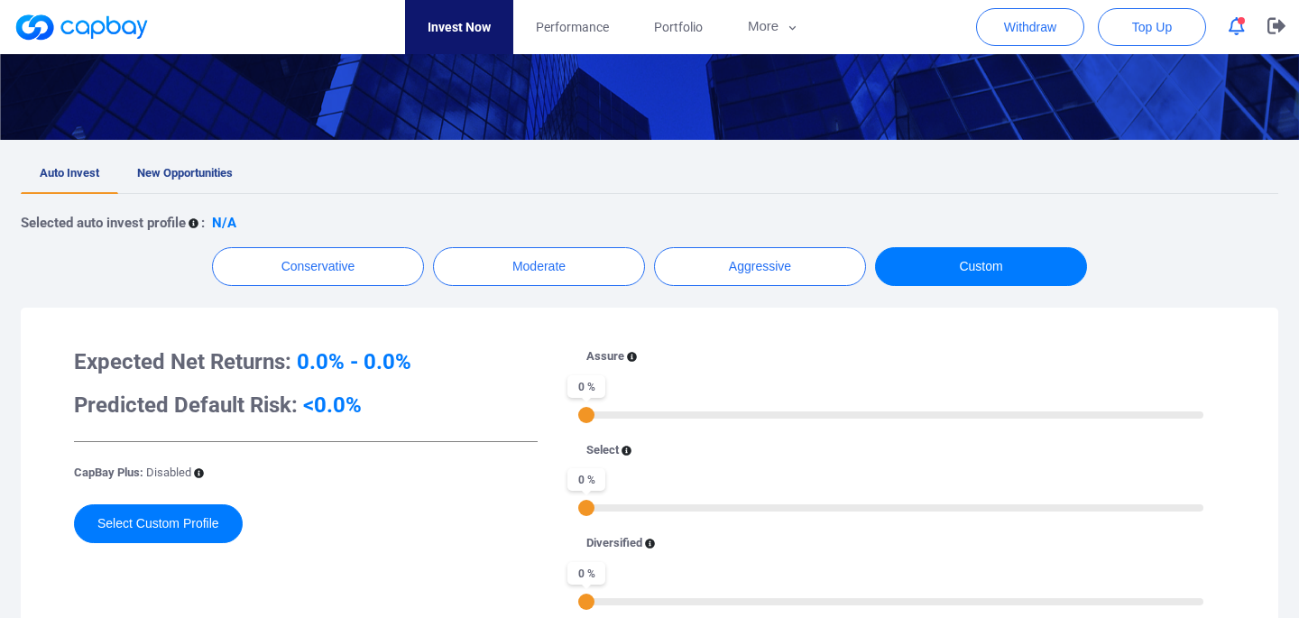
click at [481, 21] on link "Invest Now" at bounding box center [459, 27] width 108 height 54
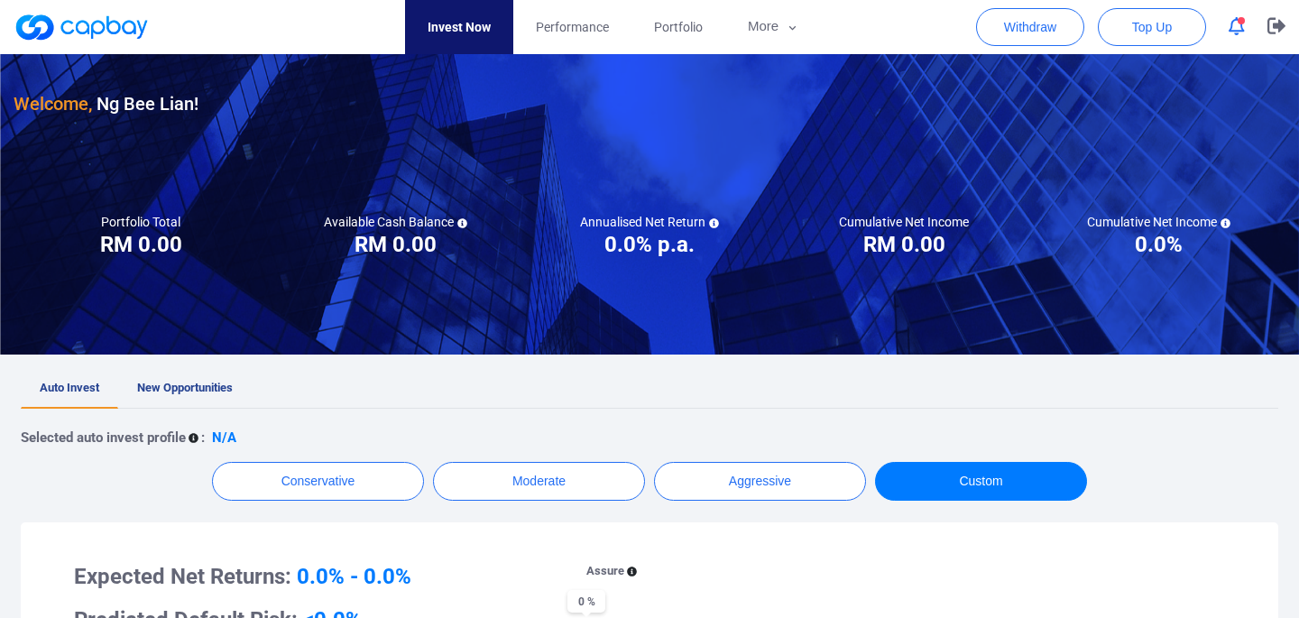
scroll to position [0, 0]
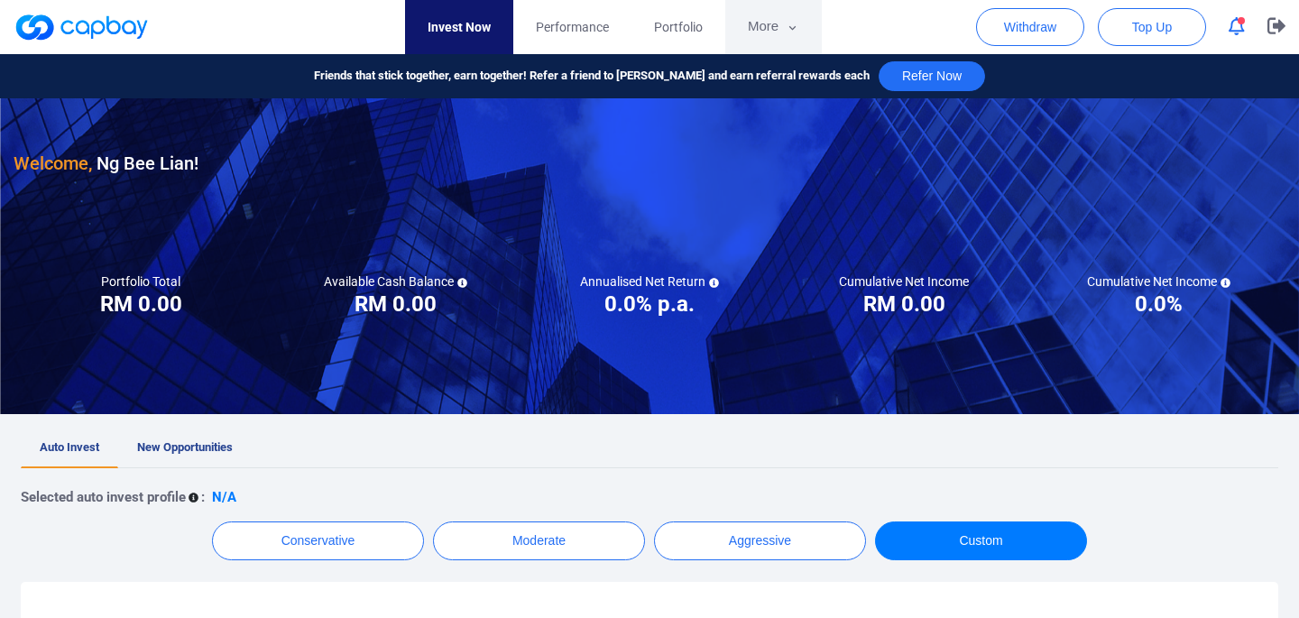
click at [779, 21] on button "More" at bounding box center [773, 27] width 96 height 54
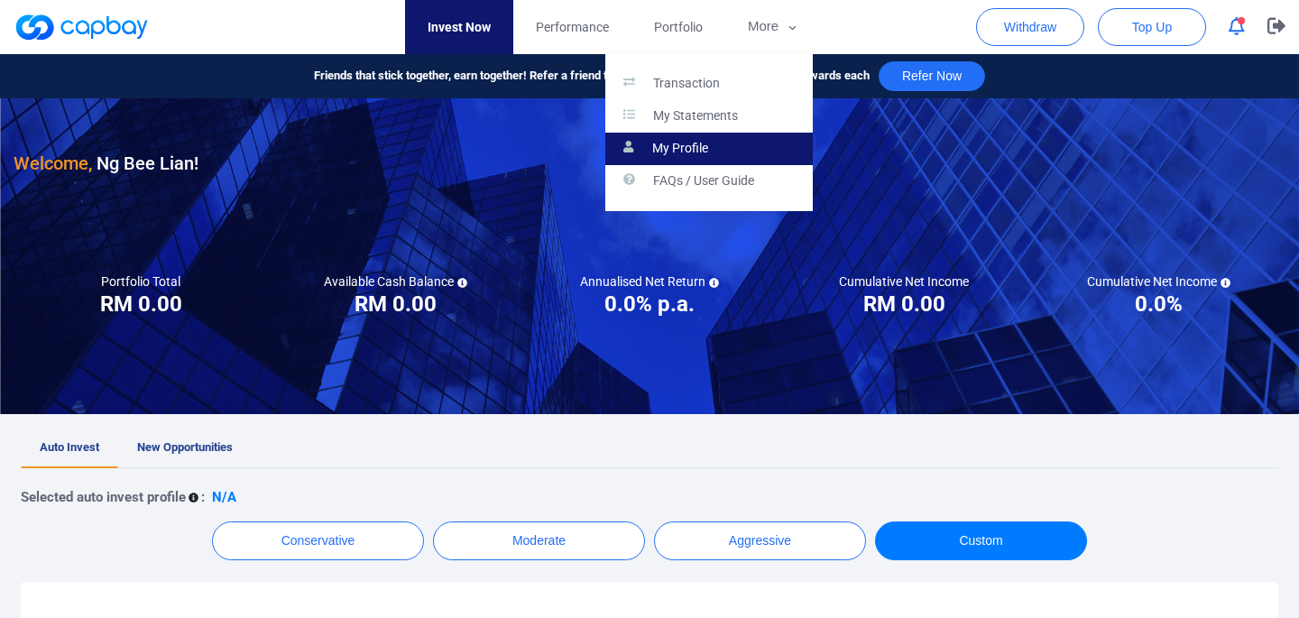
click at [711, 145] on link "My Profile" at bounding box center [708, 149] width 207 height 32
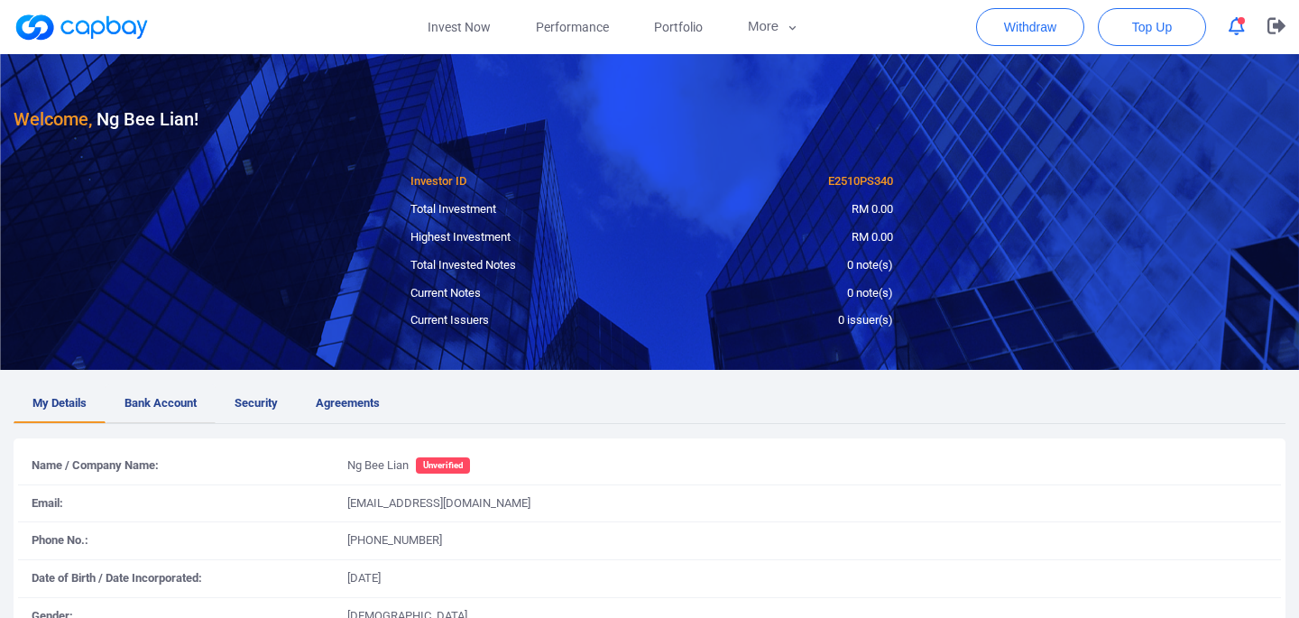
click at [159, 410] on span "Bank Account" at bounding box center [160, 403] width 72 height 19
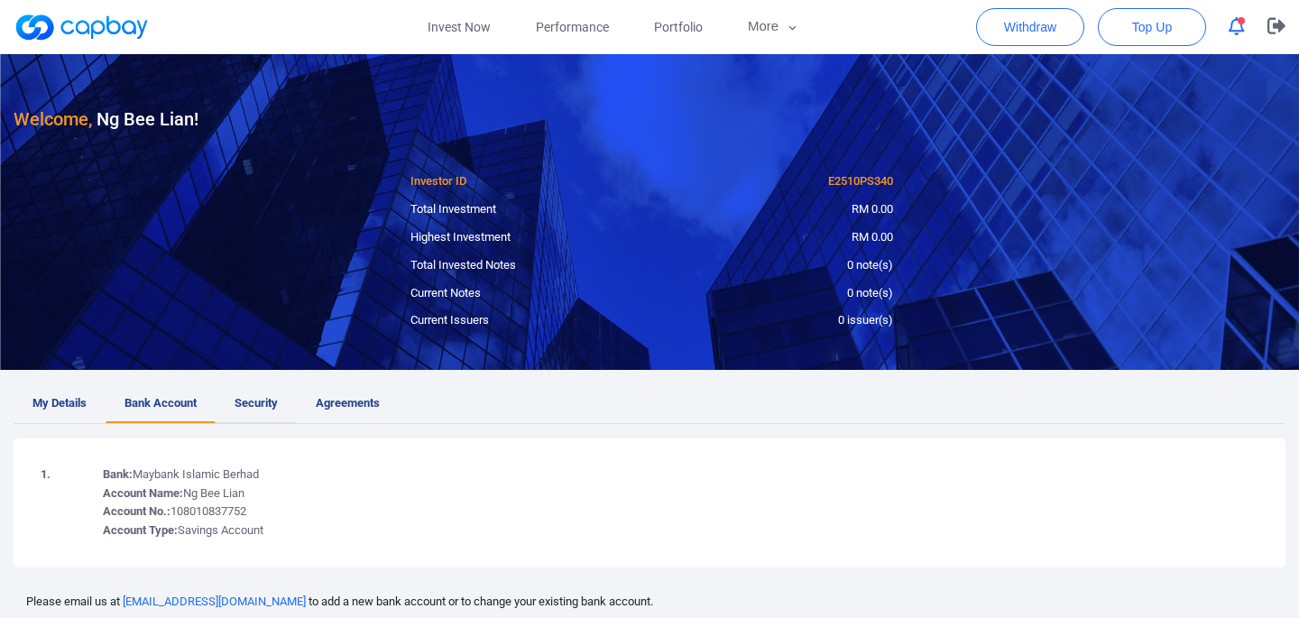
click at [272, 395] on span "Security" at bounding box center [255, 403] width 43 height 19
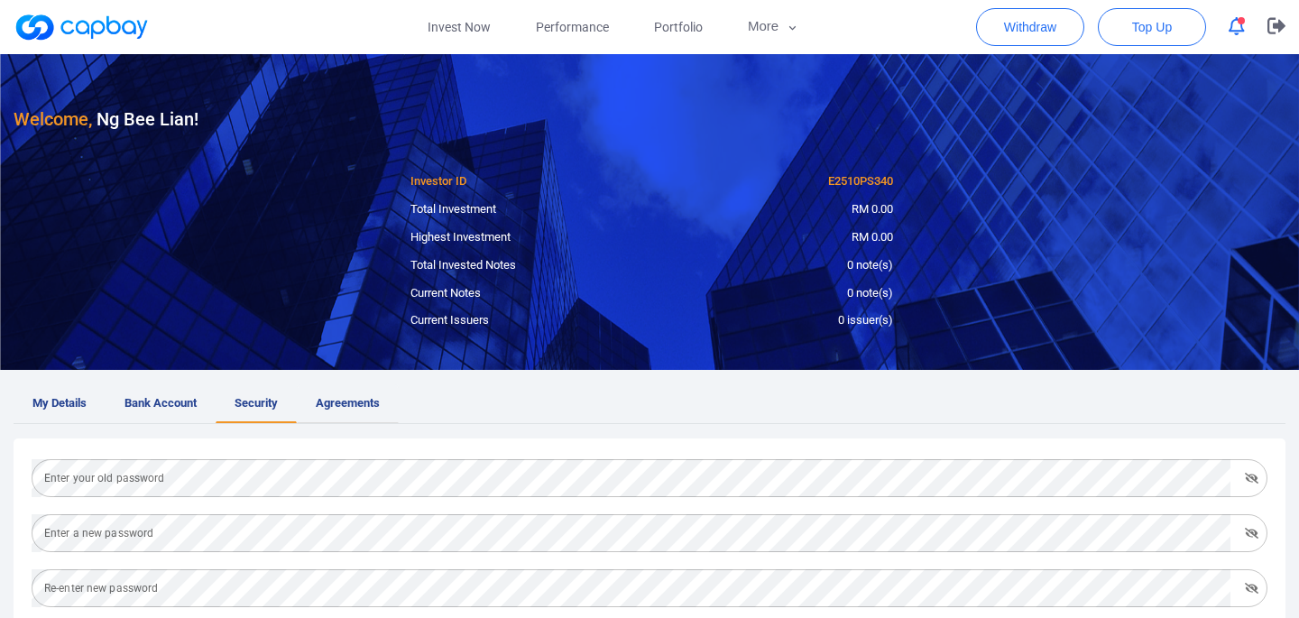
click at [360, 399] on span "Agreements" at bounding box center [348, 403] width 64 height 19
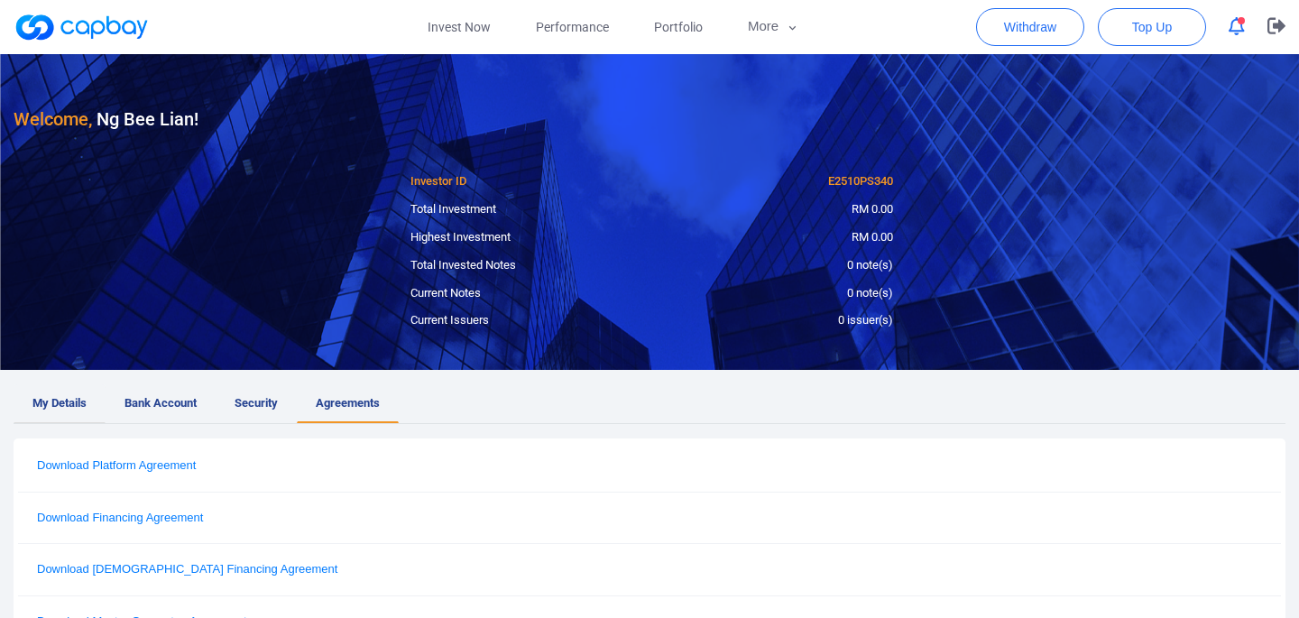
click at [49, 399] on span "My Details" at bounding box center [59, 403] width 54 height 19
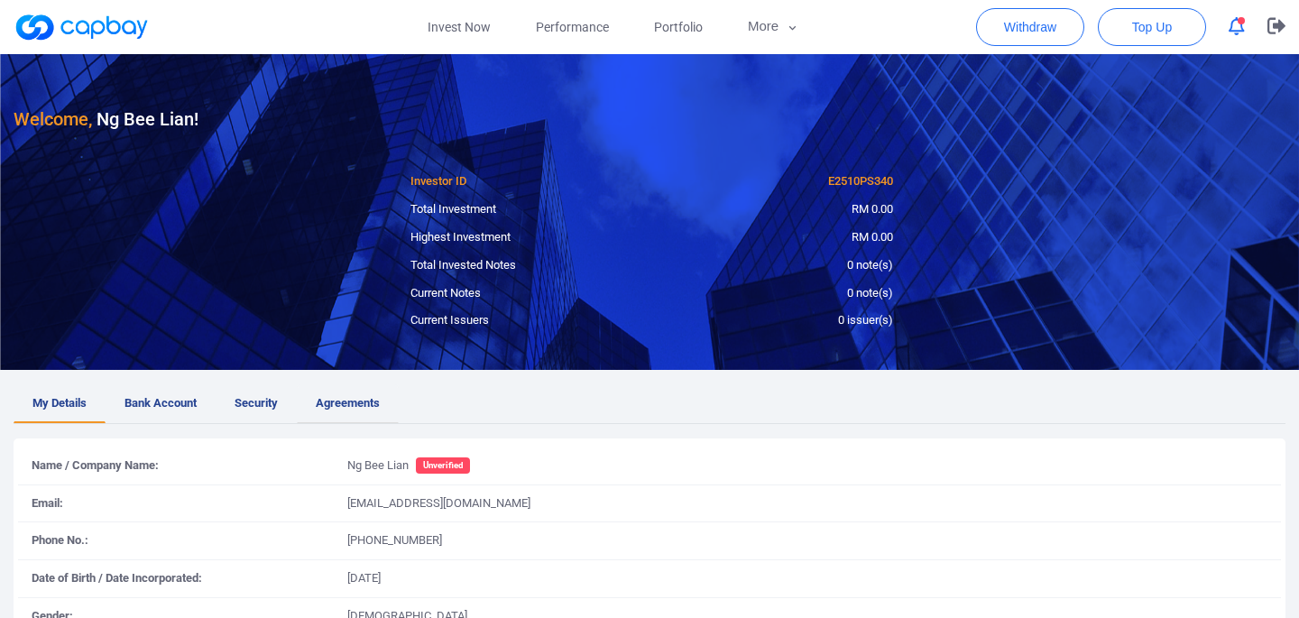
click at [342, 397] on span "Agreements" at bounding box center [348, 403] width 64 height 19
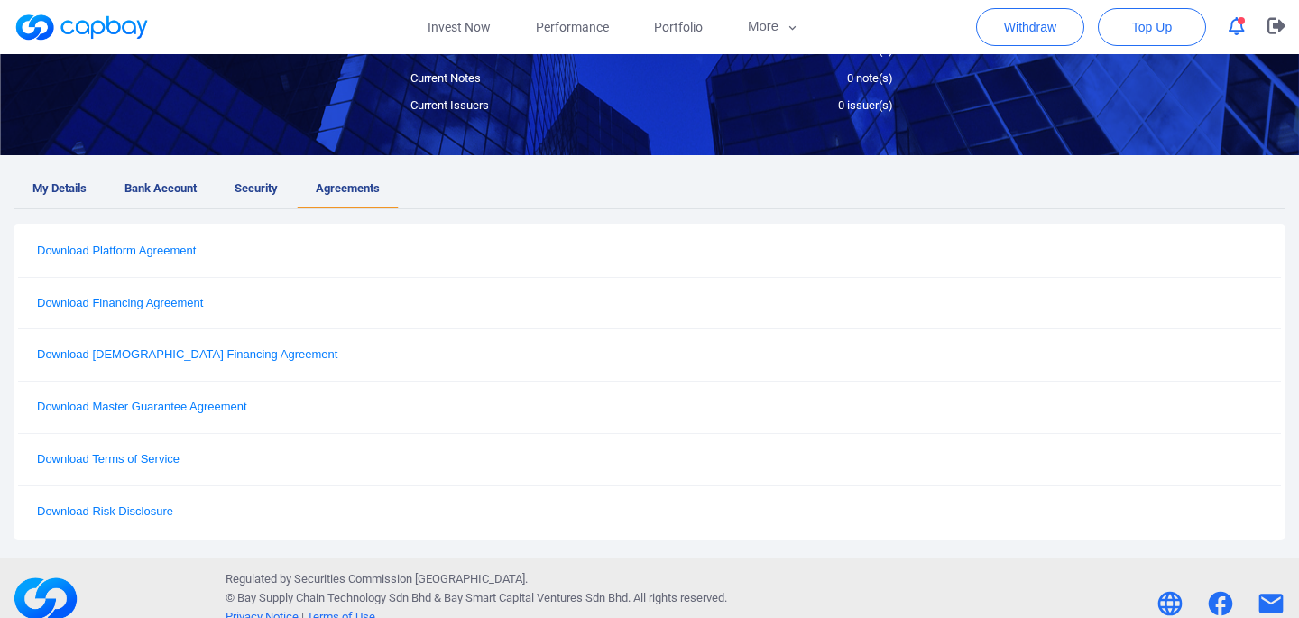
scroll to position [236, 0]
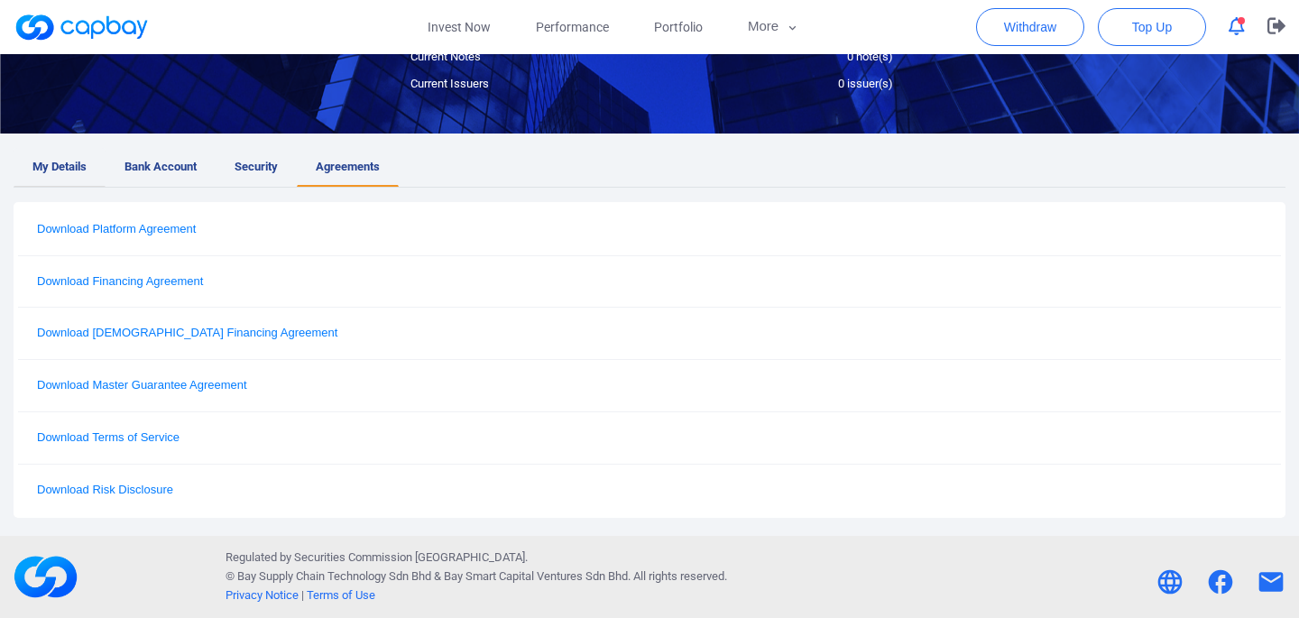
click at [61, 170] on span "My Details" at bounding box center [59, 167] width 54 height 19
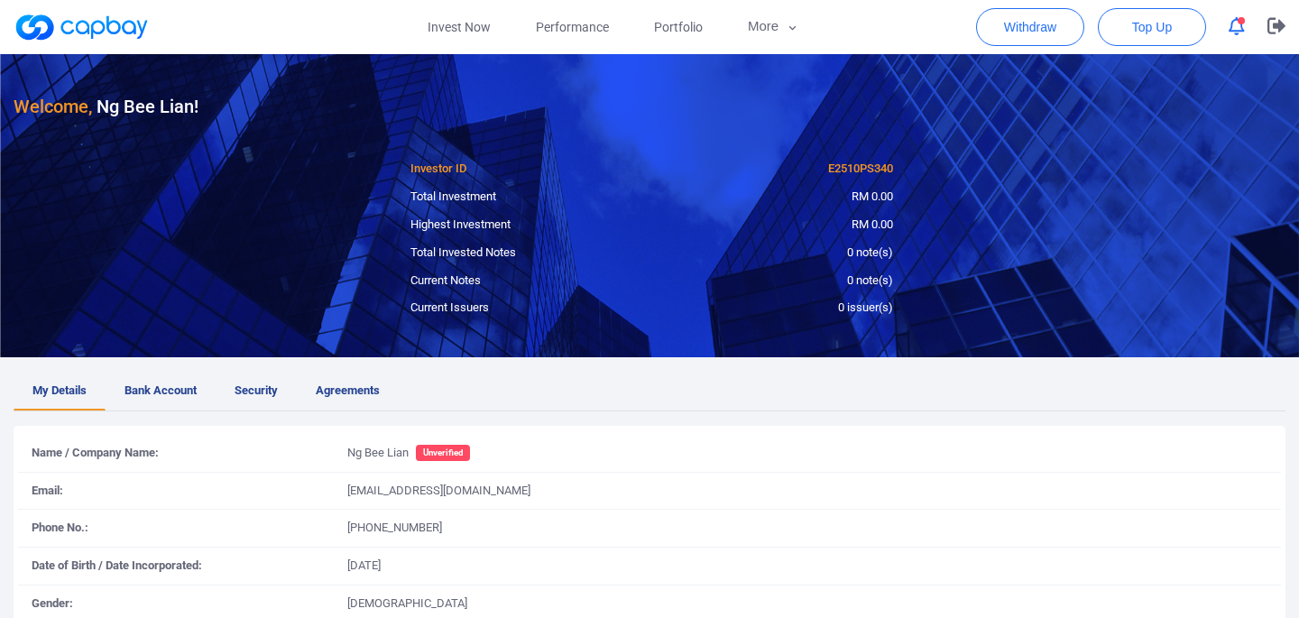
scroll to position [0, 0]
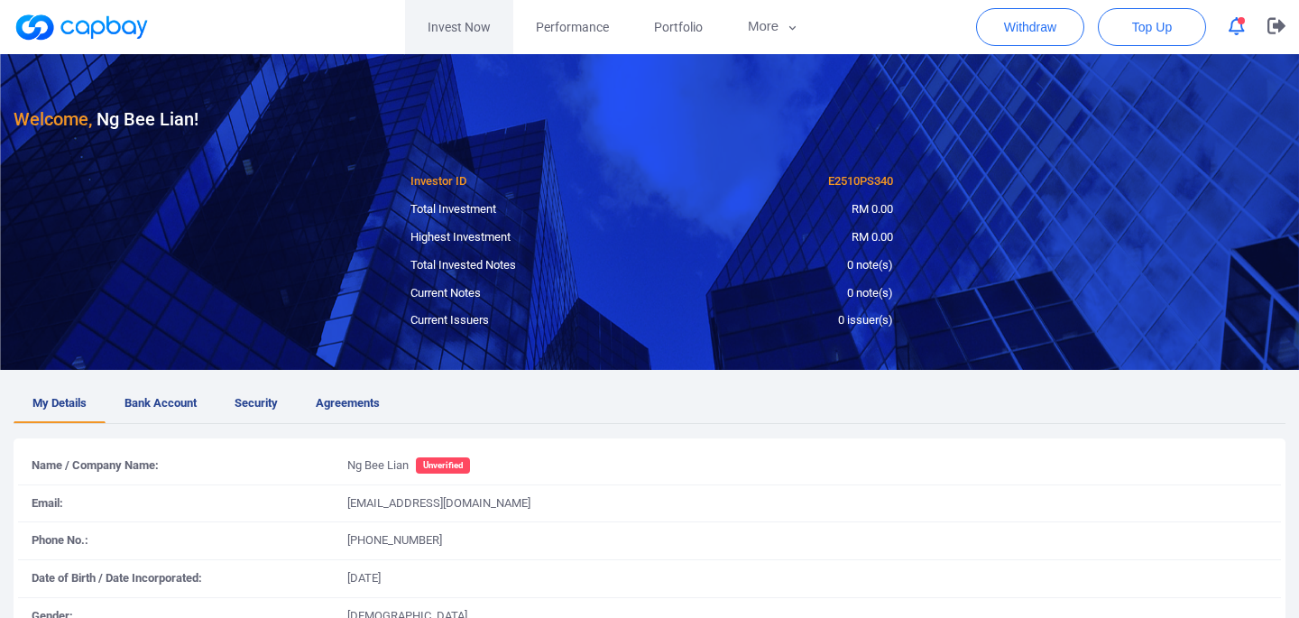
click at [484, 39] on link "Invest Now" at bounding box center [459, 27] width 108 height 54
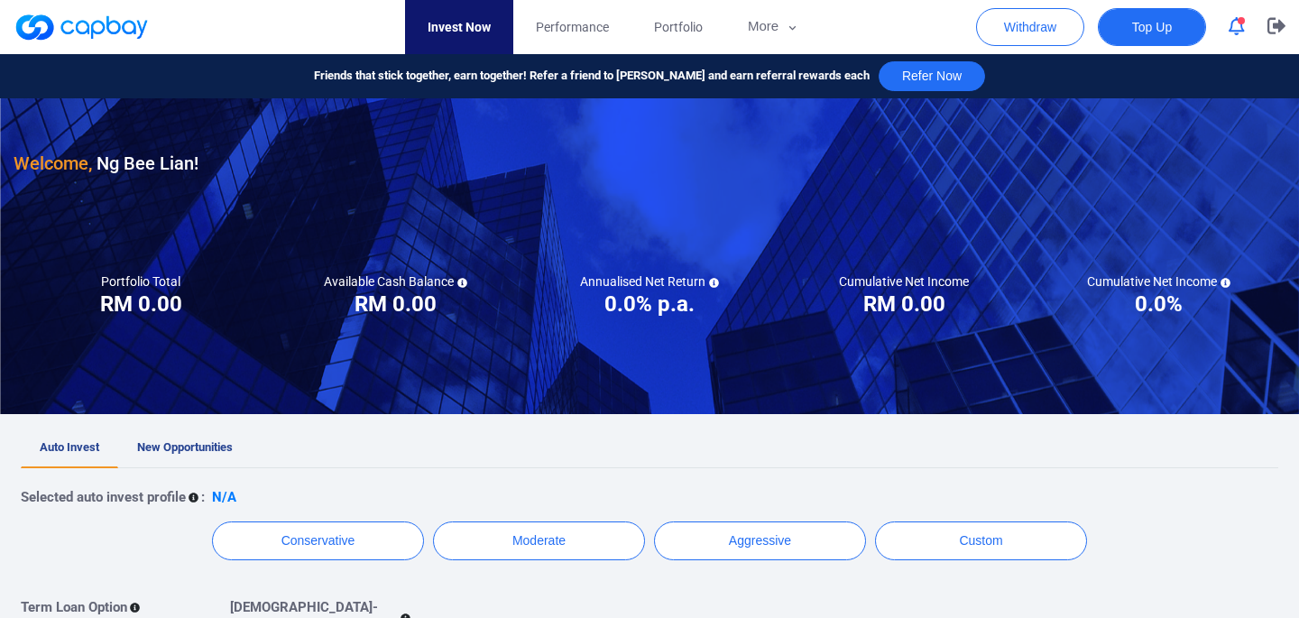
click at [1133, 33] on span "Top Up" at bounding box center [1152, 27] width 40 height 18
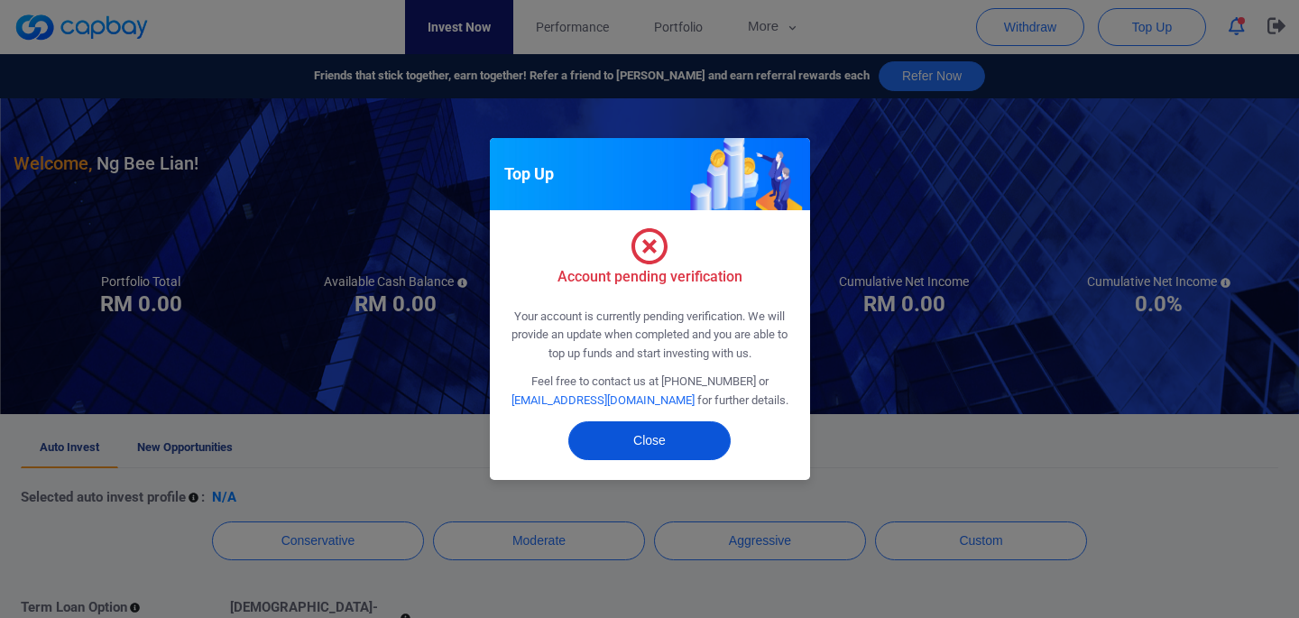
click at [660, 434] on button "Close" at bounding box center [649, 440] width 162 height 39
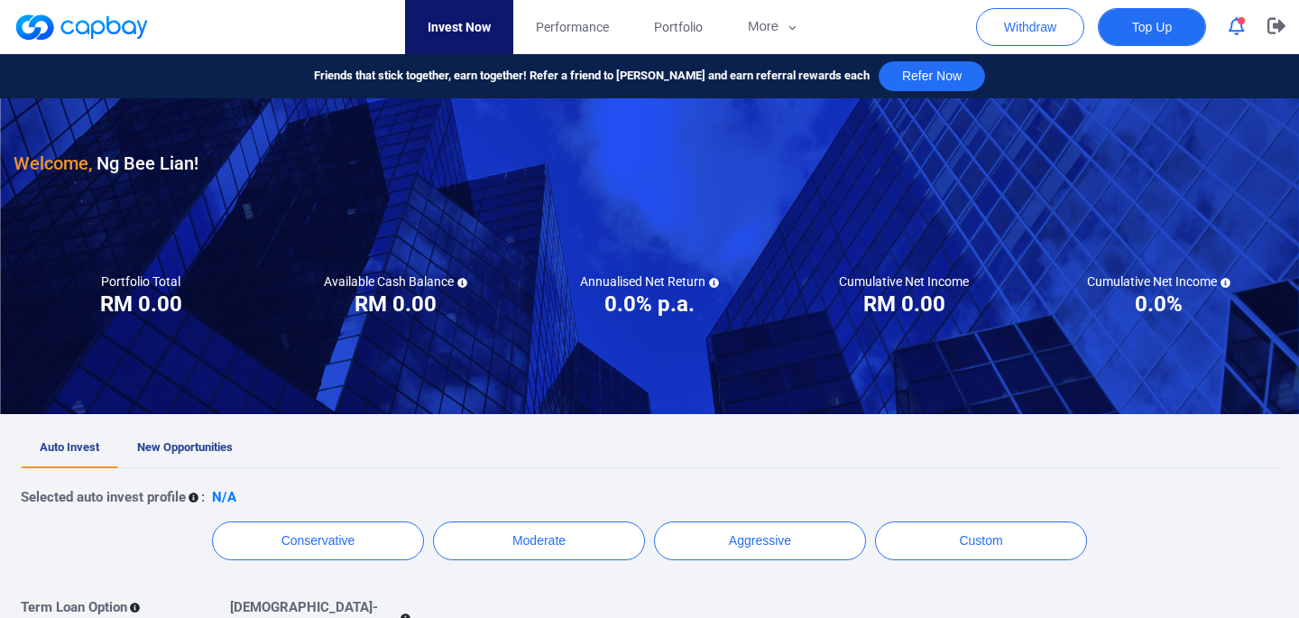
click at [1124, 27] on button "Top Up" at bounding box center [1151, 27] width 108 height 38
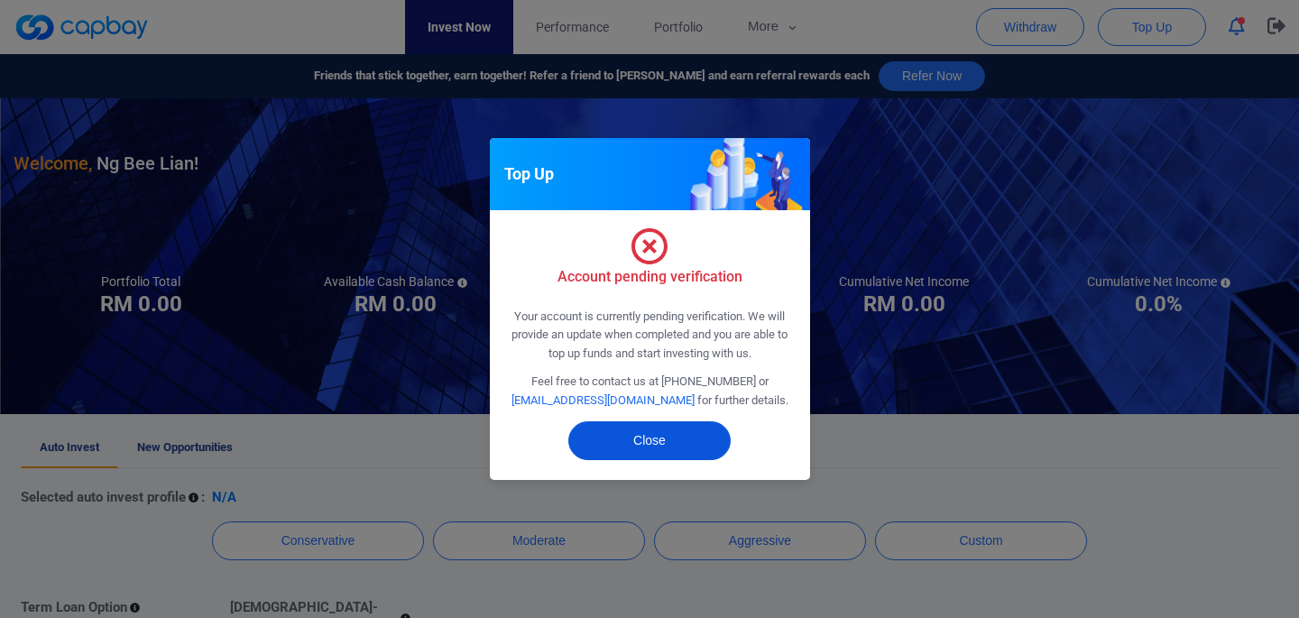
click at [610, 428] on button "Close" at bounding box center [649, 440] width 162 height 39
